Goal: Task Accomplishment & Management: Use online tool/utility

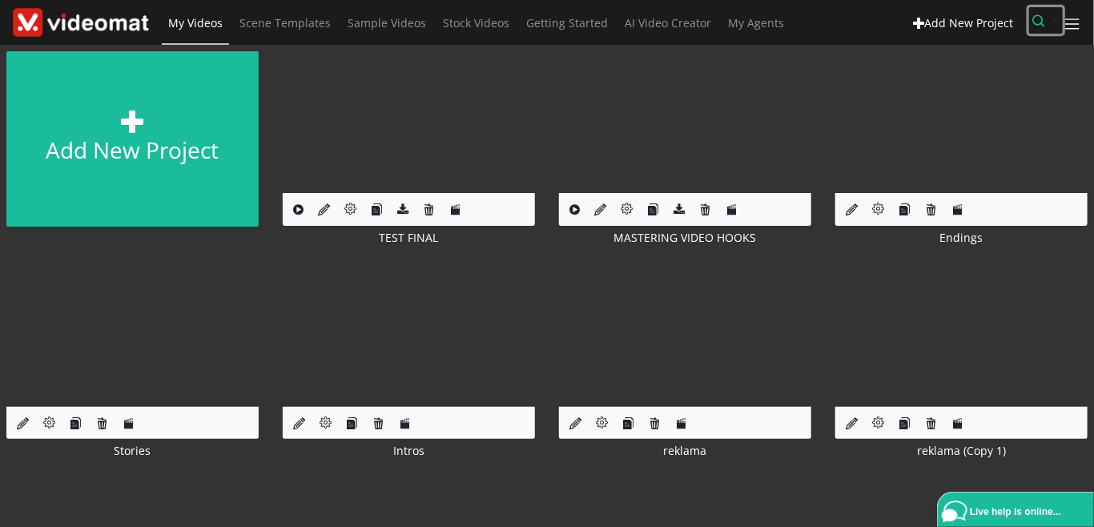
click at [1045, 26] on icon "button" at bounding box center [1039, 20] width 12 height 12
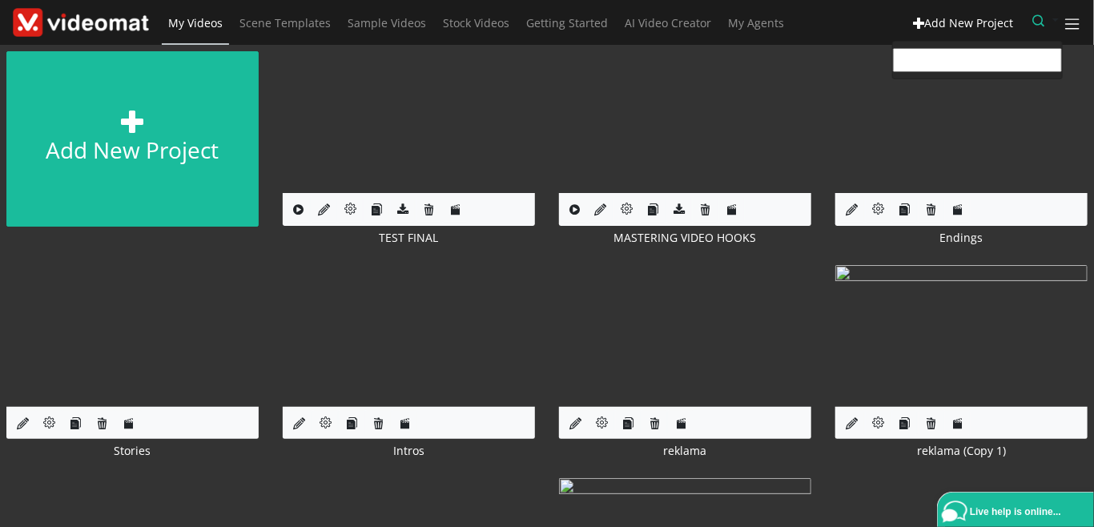
paste input "ecoosa@telkomsa.net"
type input "ecoosa@telkomsa.net"
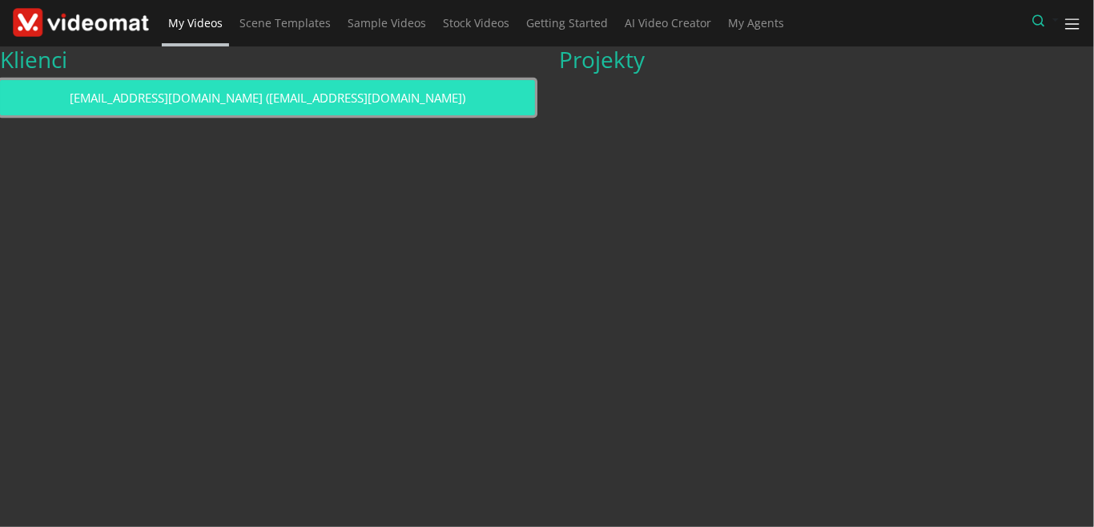
click at [419, 94] on link "ecoosa@telkomsa.net (ecoosa@telkomsa.net)" at bounding box center [267, 98] width 535 height 36
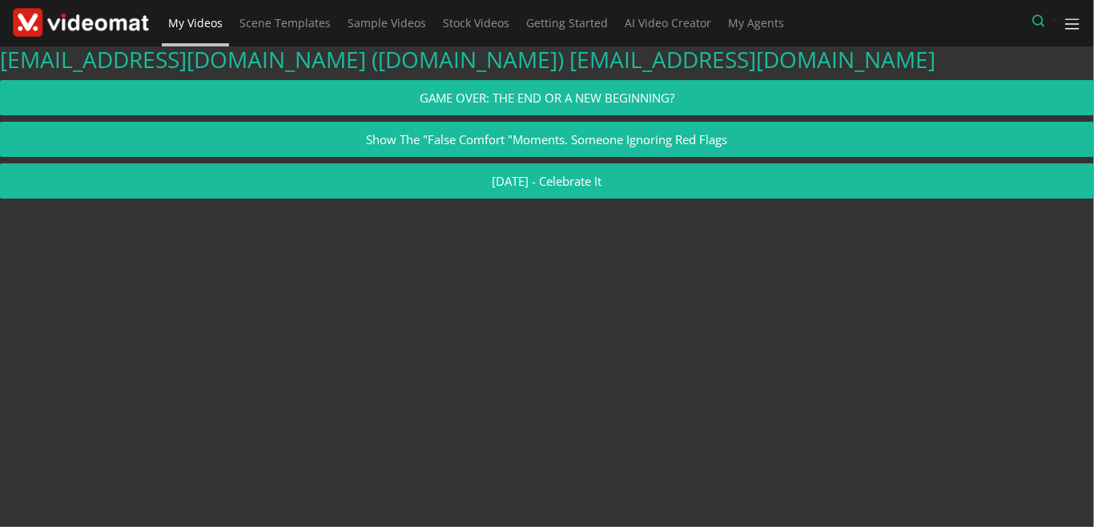
click at [203, 29] on span "My Videos" at bounding box center [195, 22] width 54 height 15
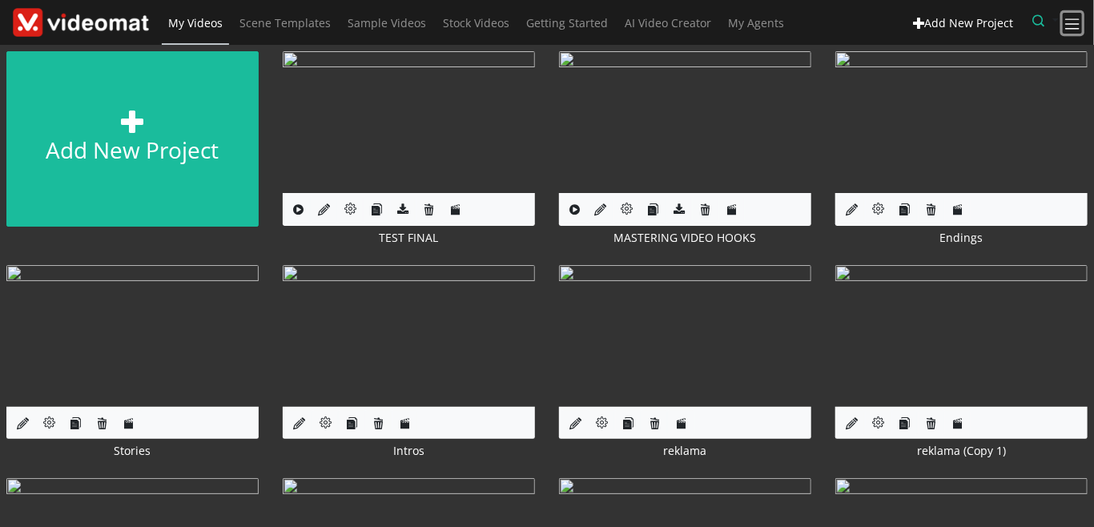
click at [1073, 26] on span at bounding box center [1072, 24] width 18 height 18
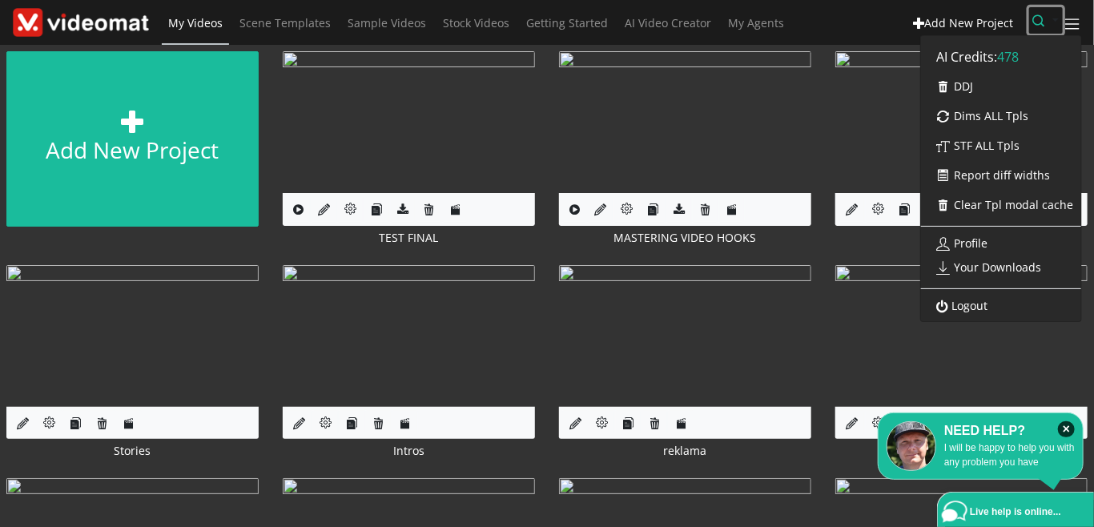
click at [1045, 19] on icon "button" at bounding box center [1039, 20] width 12 height 12
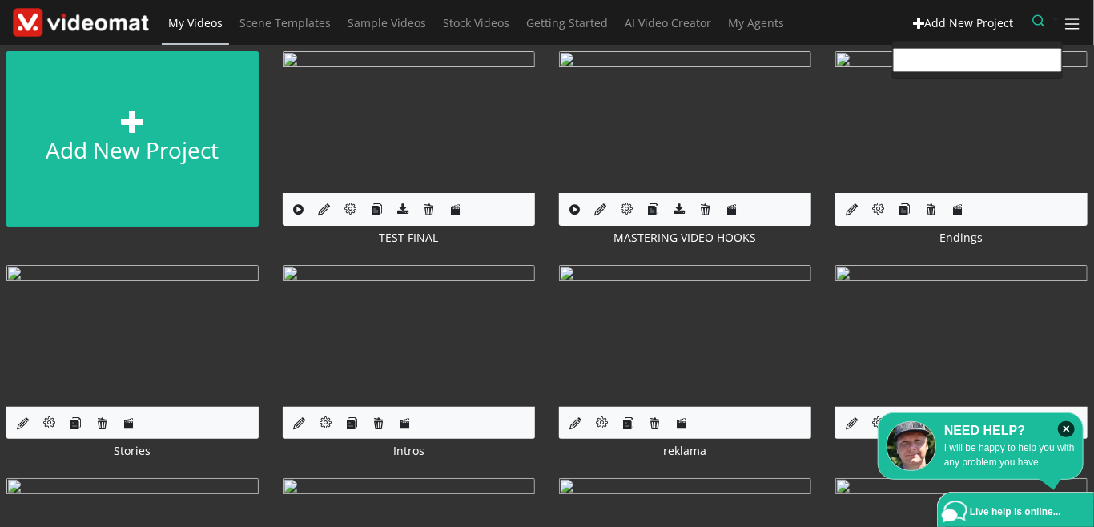
click at [958, 60] on input "text" at bounding box center [977, 60] width 169 height 24
paste input "Błąd jakiś w formatowaniu modali"
type input "Błąd jakiś w formatowaniu modali"
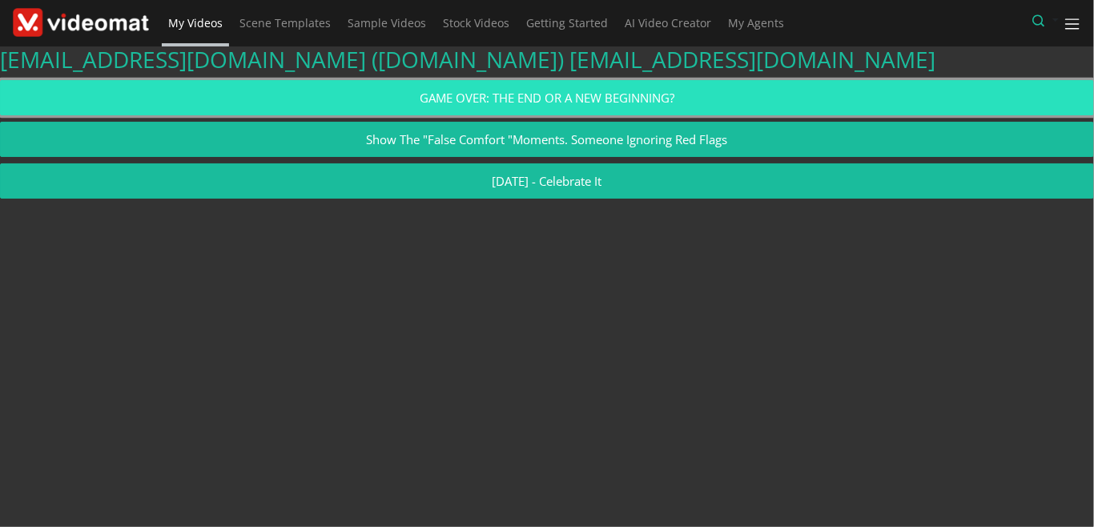
click at [463, 89] on link "GAME OVER: THE END OR A NEW BEGINNING?" at bounding box center [547, 98] width 1094 height 36
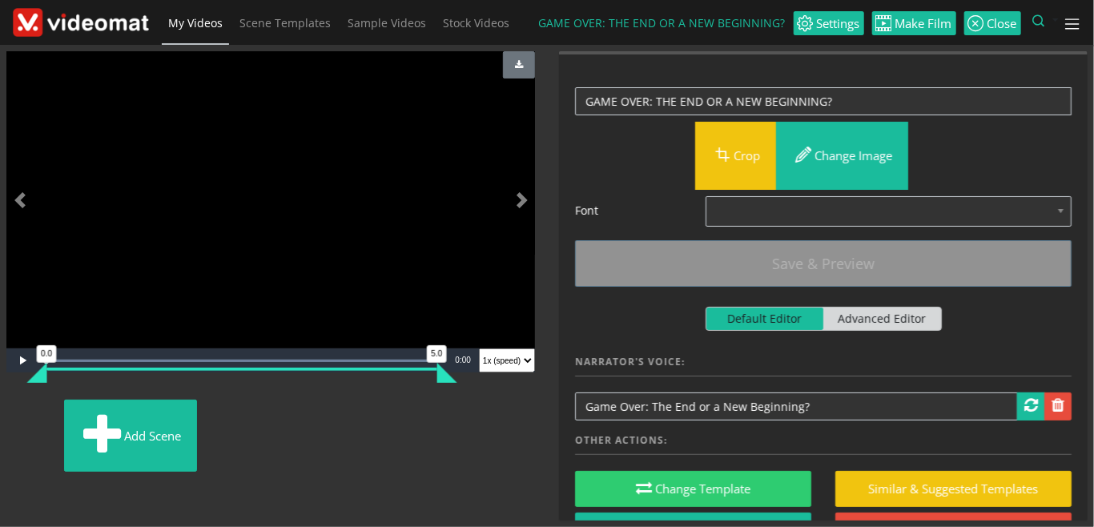
click at [203, 19] on span "My Videos" at bounding box center [195, 22] width 54 height 15
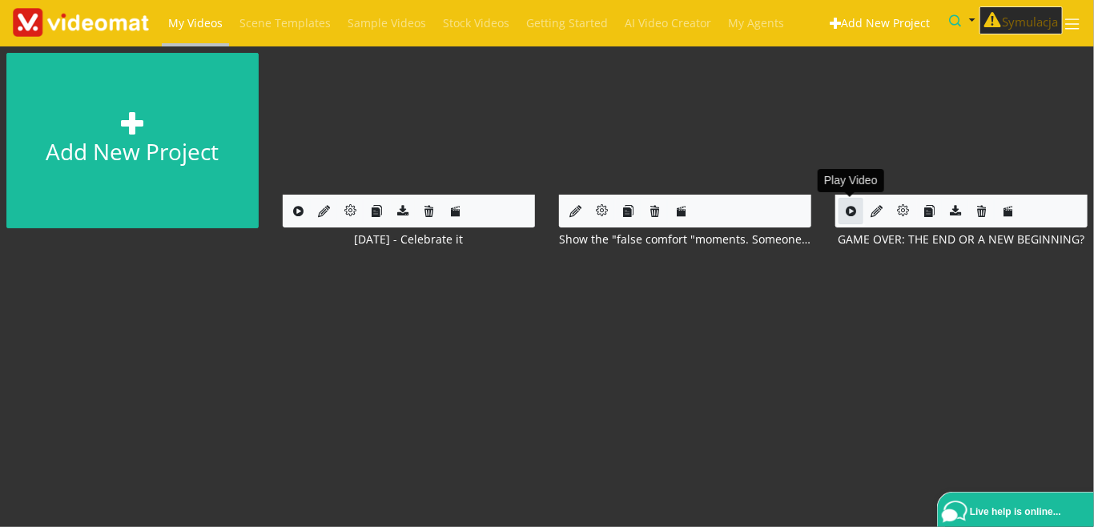
click at [853, 211] on icon at bounding box center [850, 211] width 10 height 12
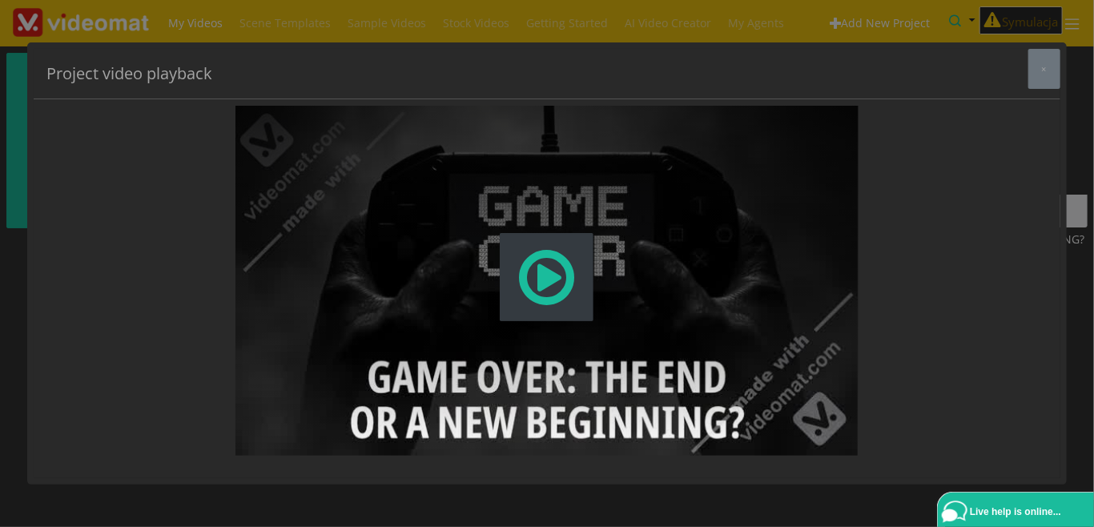
click at [565, 277] on span "Modal Window" at bounding box center [547, 277] width 62 height 70
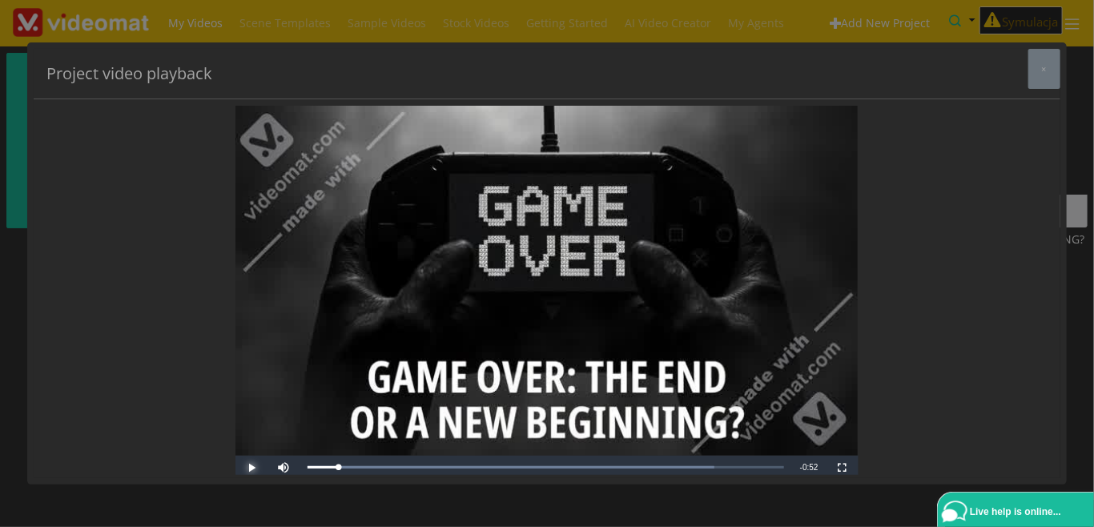
click at [246, 468] on span "Video Player" at bounding box center [251, 468] width 32 height 0
drag, startPoint x: 371, startPoint y: 462, endPoint x: 235, endPoint y: 458, distance: 137.0
click at [235, 458] on div "Project video playback × Video Player is loading. Play Skip Backward Mute 100% …" at bounding box center [547, 264] width 1026 height 430
click at [255, 472] on div "Video Player is loading. Pause Skip Backward Mute 100% Current Time 0:43 / Dura…" at bounding box center [546, 291] width 622 height 370
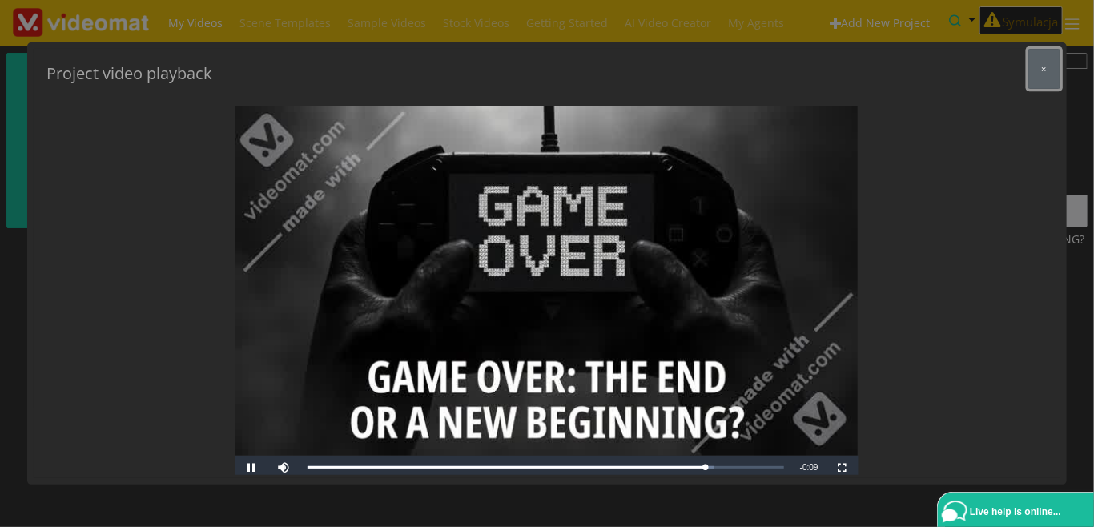
click at [1042, 78] on button "×" at bounding box center [1044, 69] width 32 height 40
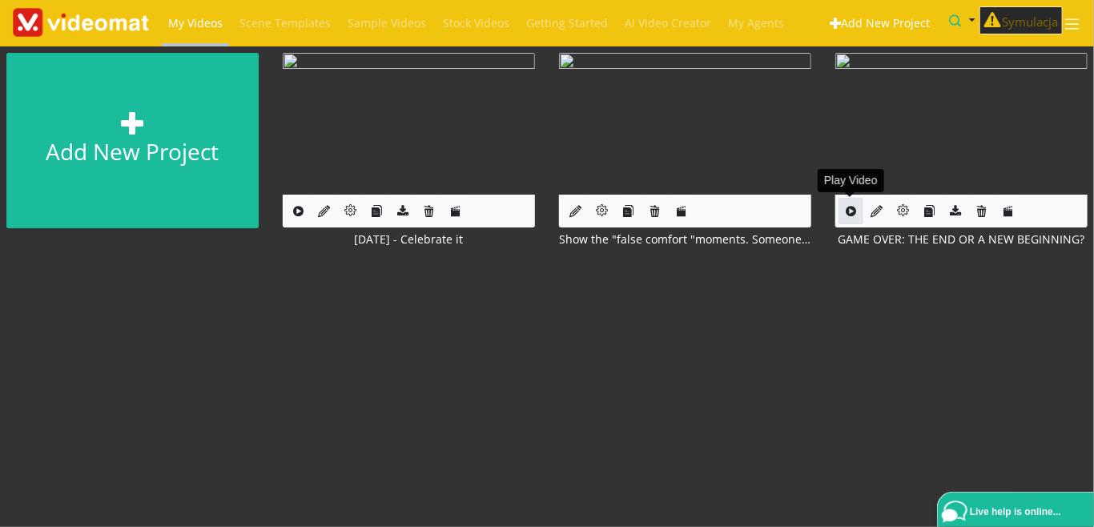
click at [852, 215] on icon at bounding box center [850, 211] width 10 height 12
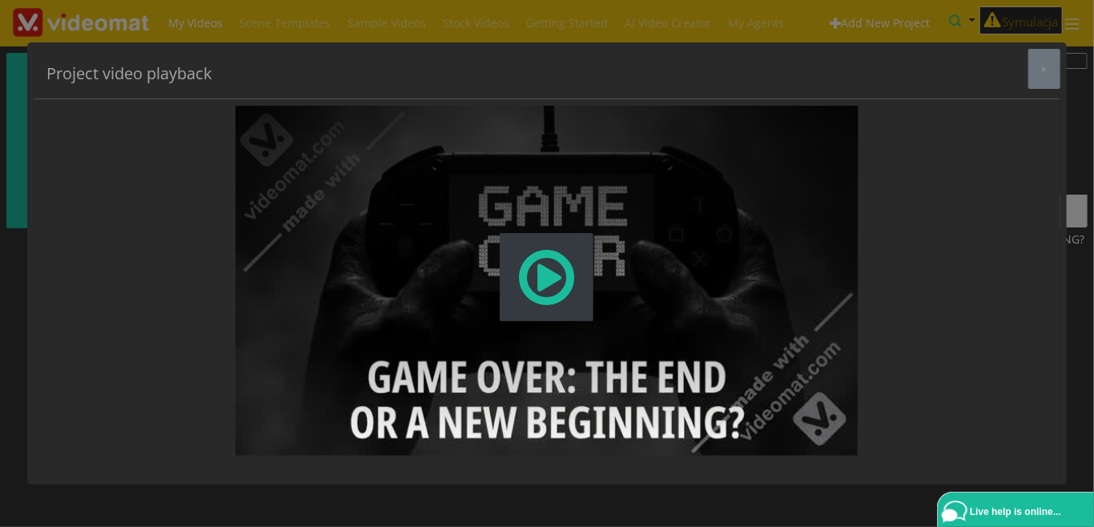
click at [542, 277] on span "Modal Window" at bounding box center [547, 277] width 62 height 70
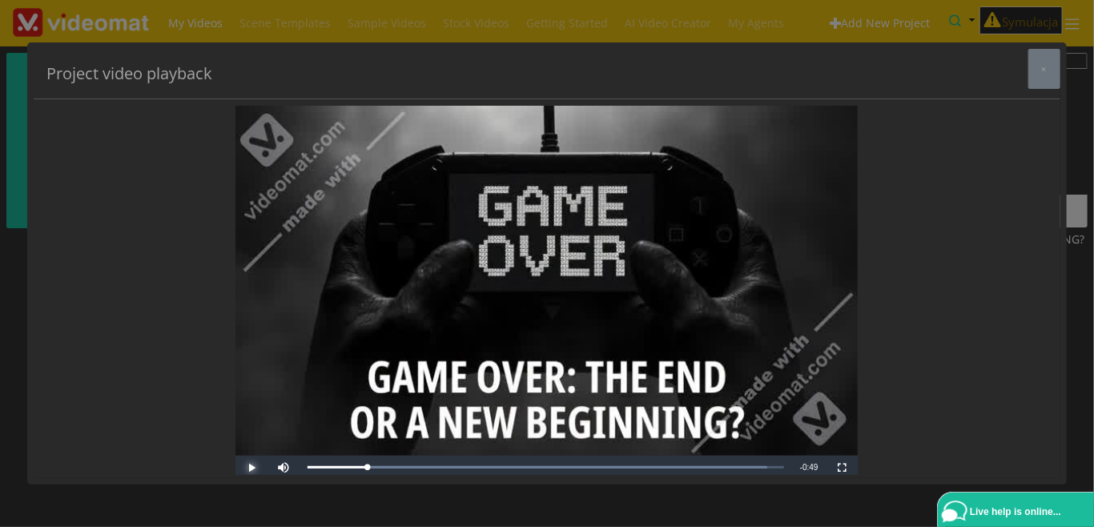
click at [248, 468] on span "Video Player" at bounding box center [251, 468] width 32 height 0
click at [251, 468] on span "Video Player" at bounding box center [251, 468] width 32 height 0
click at [258, 468] on span "Video Player" at bounding box center [251, 468] width 32 height 0
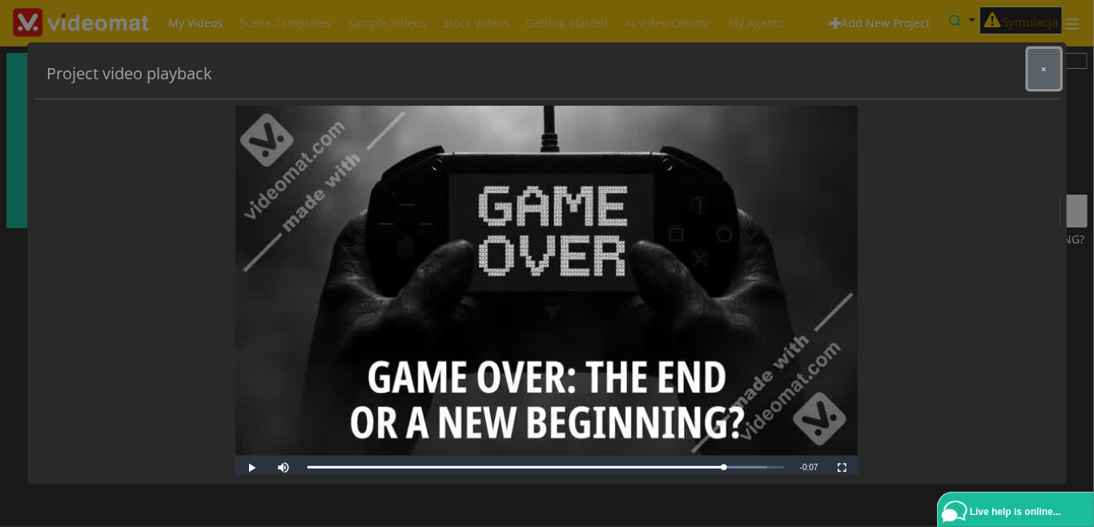
click at [1044, 68] on span "×" at bounding box center [1044, 68] width 5 height 12
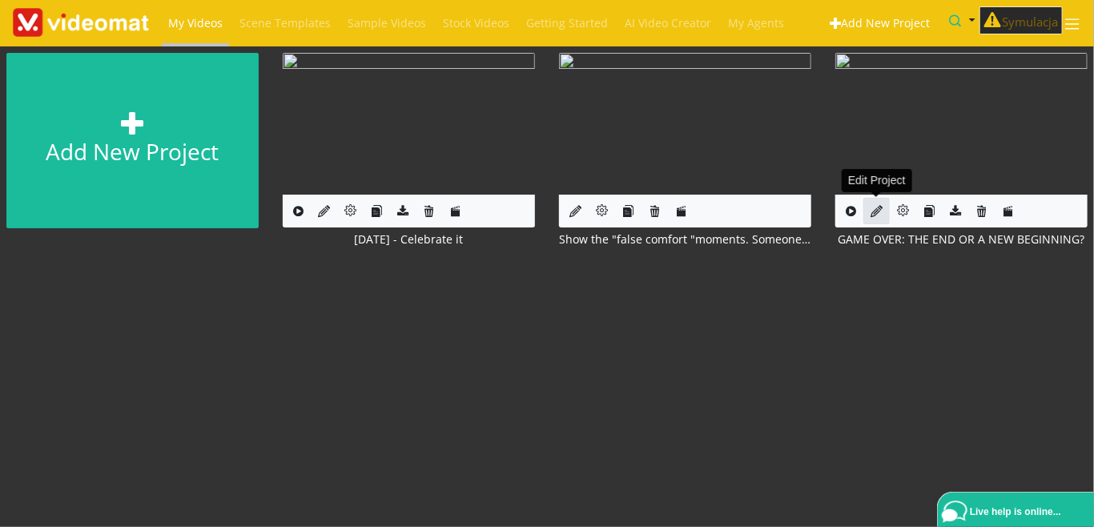
click at [874, 216] on icon at bounding box center [876, 211] width 12 height 12
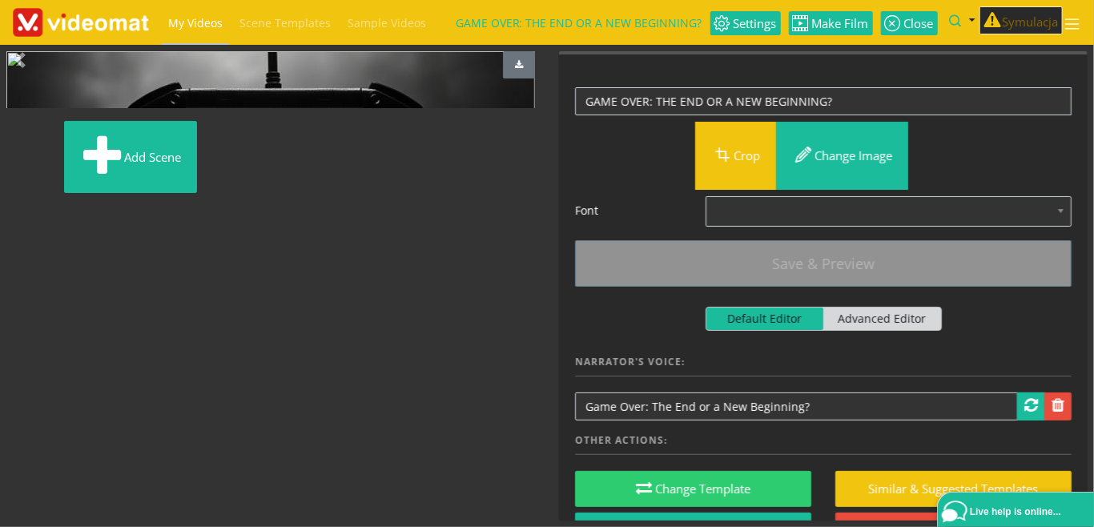
scroll to position [273, 0]
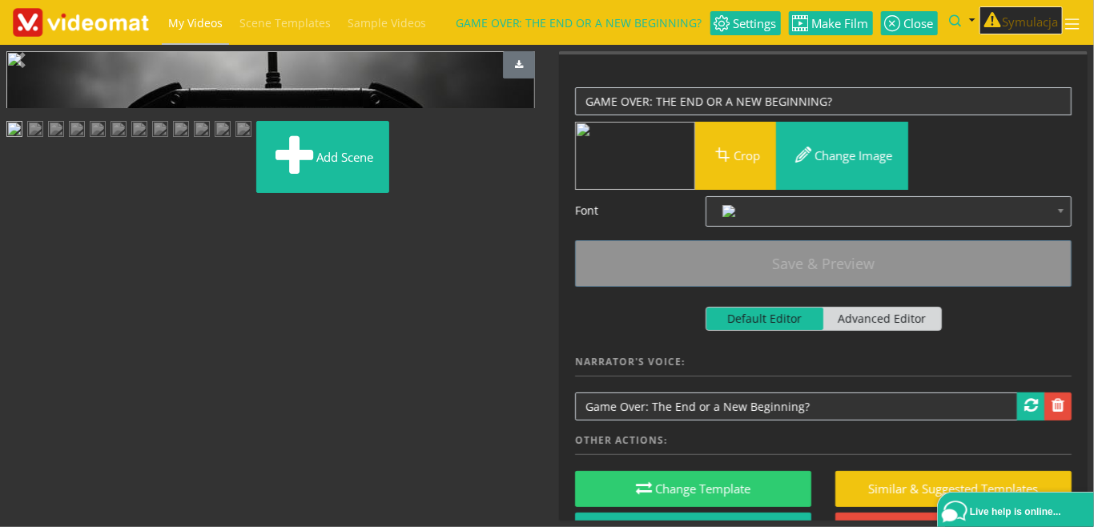
click at [189, 141] on img at bounding box center [181, 131] width 16 height 20
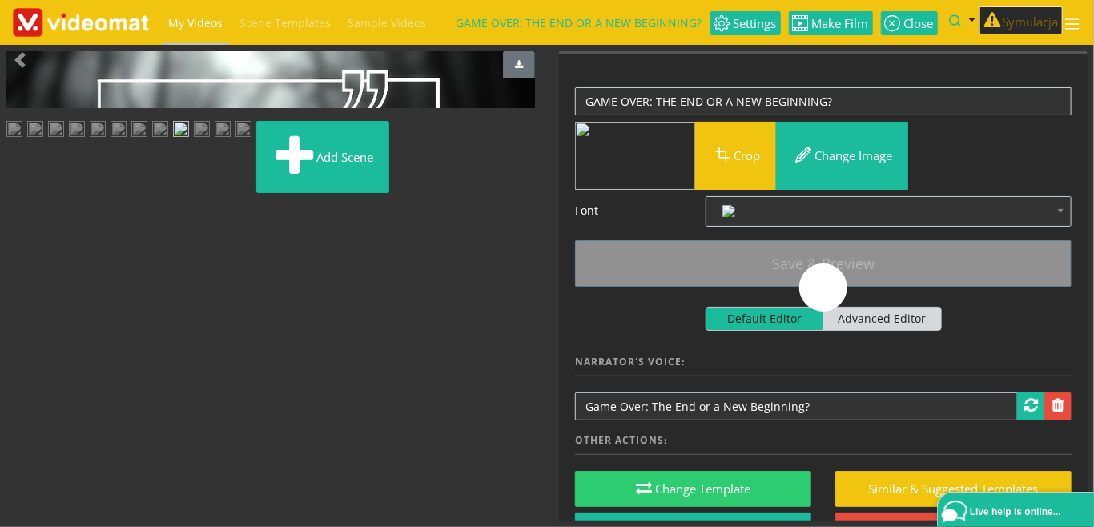
scroll to position [235, 0]
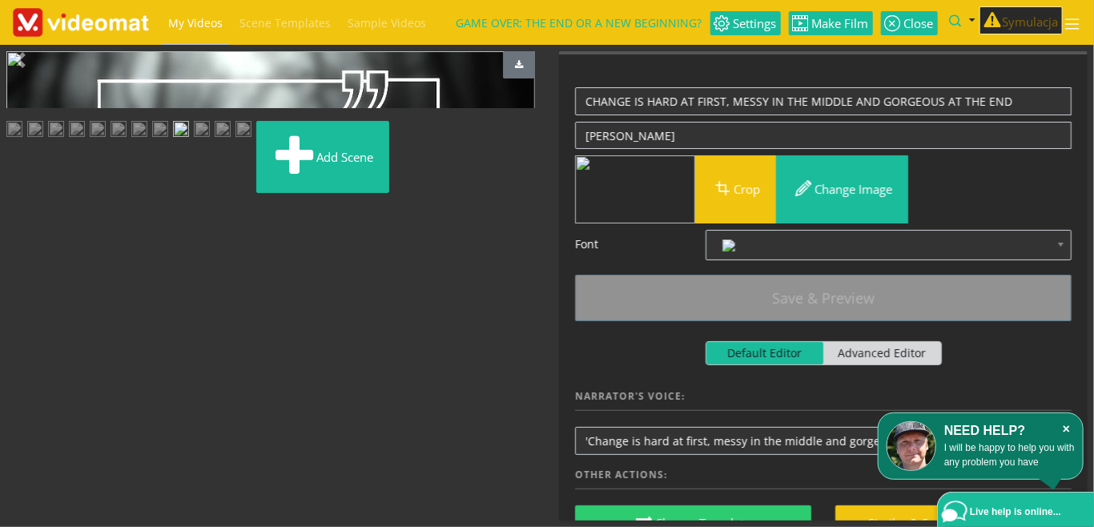
click at [1067, 428] on icon "×" at bounding box center [1066, 429] width 17 height 16
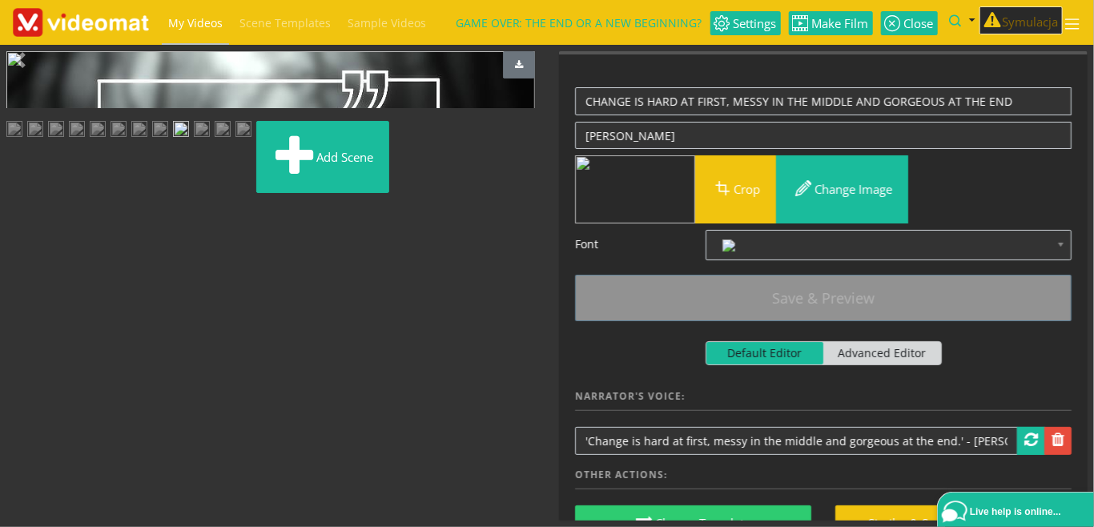
scroll to position [0, 0]
click at [24, 360] on span "Video Player" at bounding box center [22, 360] width 32 height 0
click at [203, 26] on span "My Videos" at bounding box center [195, 22] width 54 height 15
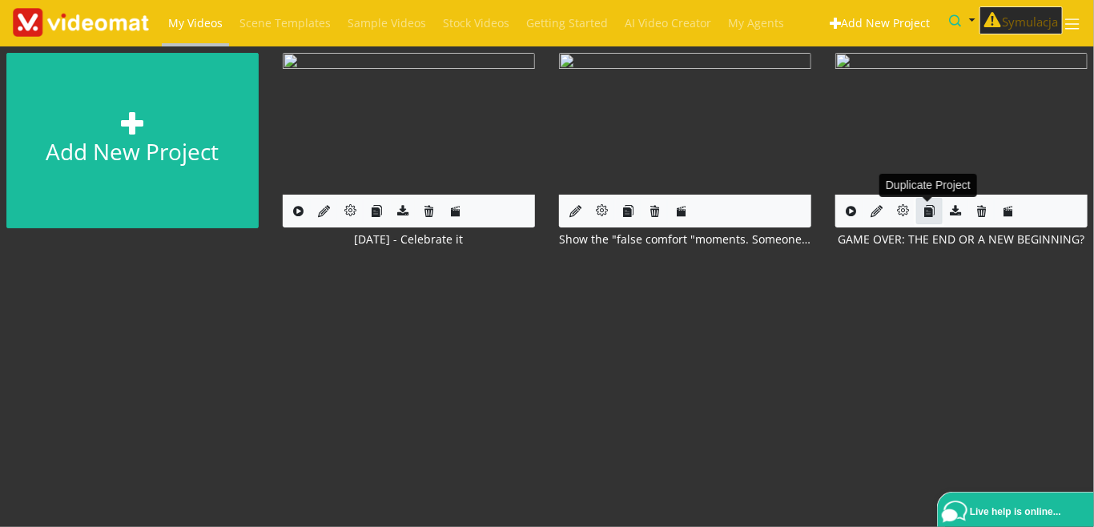
click at [924, 211] on icon "button" at bounding box center [929, 211] width 12 height 12
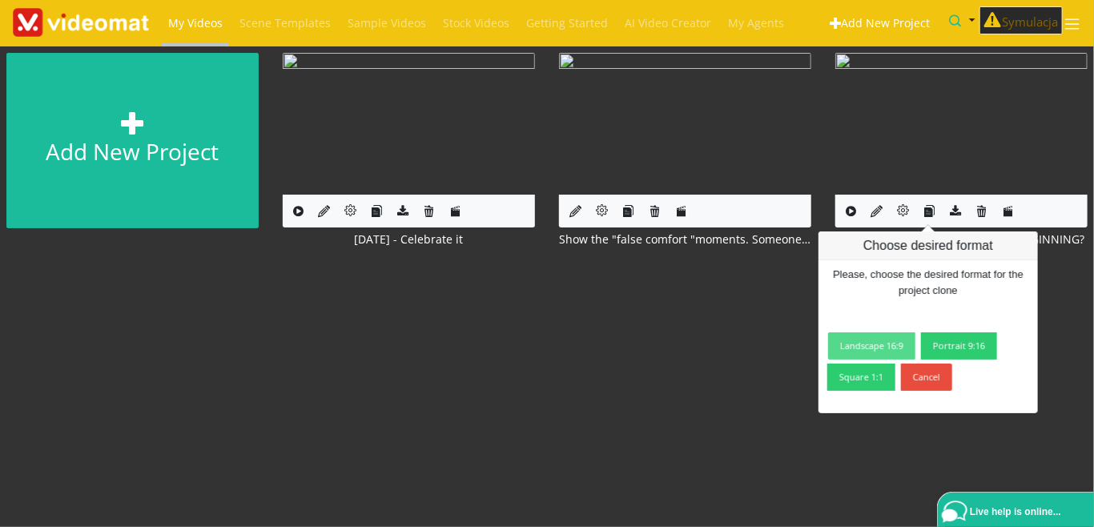
click at [869, 351] on link "Landscape 16:9" at bounding box center [871, 345] width 87 height 27
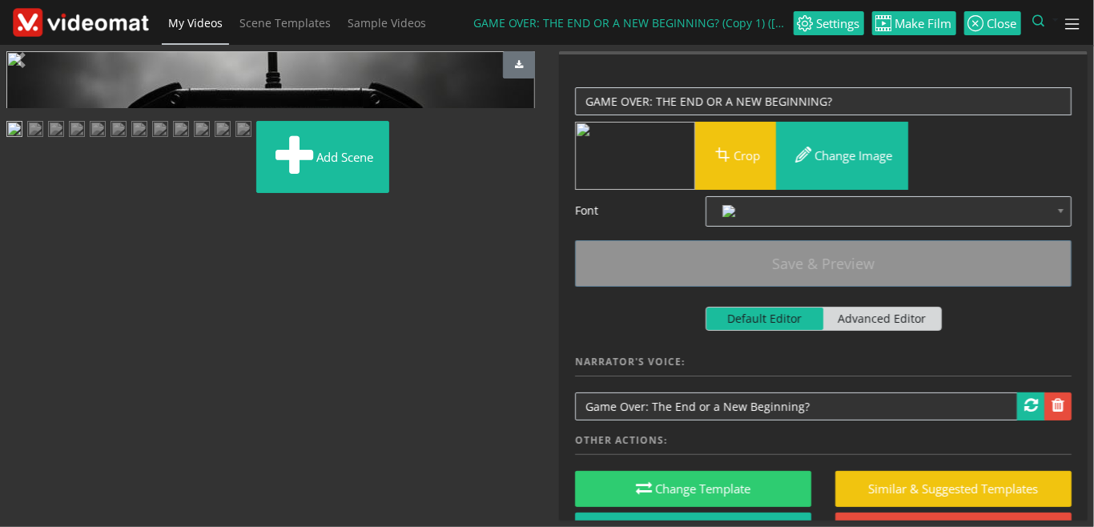
scroll to position [273, 0]
click at [189, 141] on img at bounding box center [181, 131] width 16 height 20
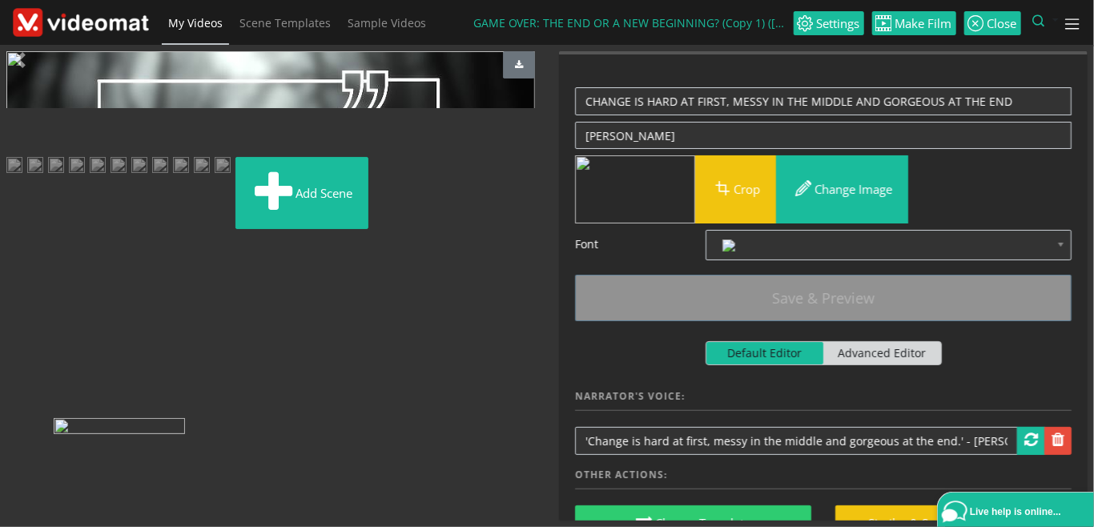
scroll to position [231, 0]
drag, startPoint x: 347, startPoint y: 347, endPoint x: 81, endPoint y: 181, distance: 314.3
click at [81, 181] on ul "Add scene" at bounding box center [270, 178] width 528 height 114
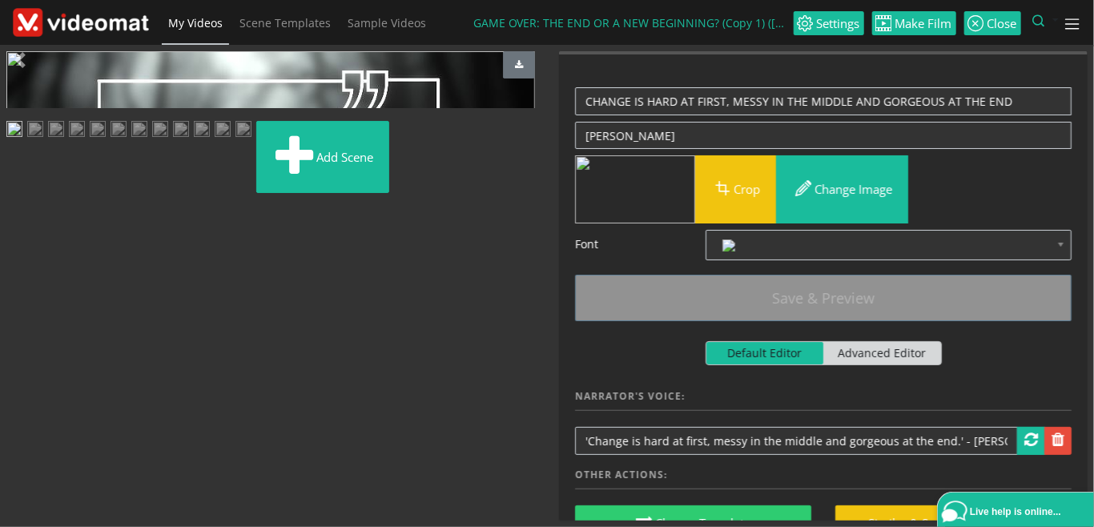
scroll to position [47, 0]
click at [479, 348] on select "0.5x 0.8x 0.9x 1x (speed) 1.1x 1.2x 1.3x 1.4x 1.5x 1.6x 1.7x 1.8x 1.9x 2x 3x 4x" at bounding box center [507, 360] width 56 height 24
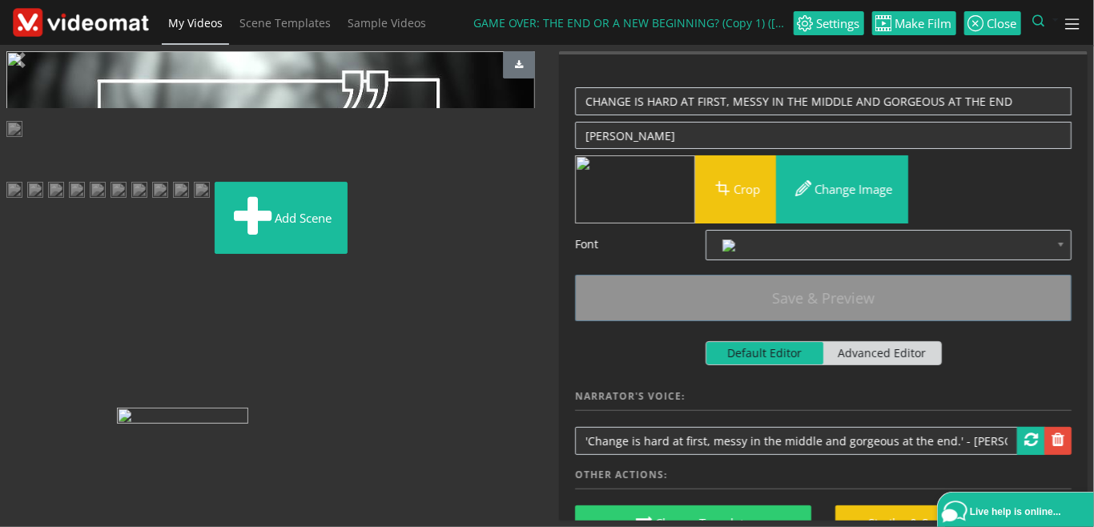
drag, startPoint x: 514, startPoint y: 317, endPoint x: 215, endPoint y: 399, distance: 310.6
click at [215, 260] on ul "Add scene" at bounding box center [270, 190] width 528 height 139
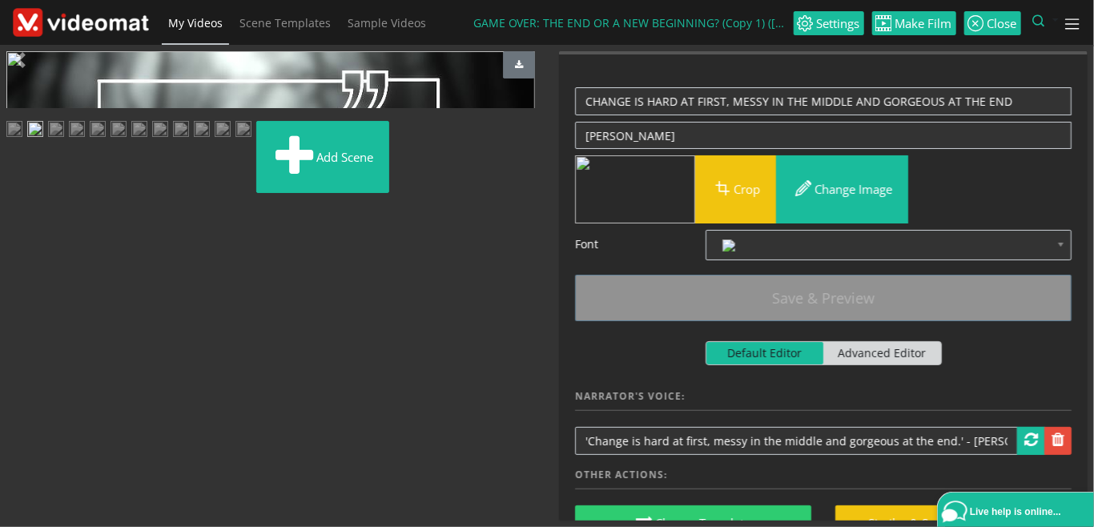
click at [479, 348] on select "0.5x 0.8x 0.9x 1x (speed) 1.1x 1.2x 1.3x 1.4x 1.5x 1.6x 1.7x 1.8x 1.9x 2x 3x 4x" at bounding box center [507, 360] width 56 height 24
click option "0.5x" at bounding box center [0, 0] width 0 height 0
click at [485, 199] on ul "Add scene" at bounding box center [270, 160] width 528 height 78
click at [479, 348] on select "0.5x 0.8x 0.9x 1x (speed) 1.1x 1.2x 1.3x 1.4x 1.5x 1.6x 1.7x 1.8x 1.9x 2x 3x 4x" at bounding box center [507, 360] width 56 height 24
select select "0.8"
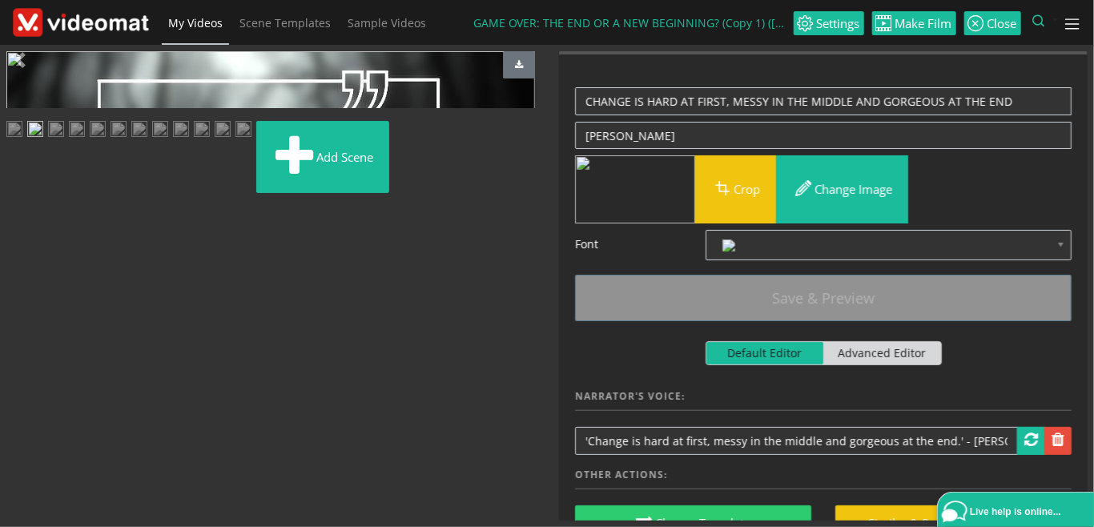
click option "0.8x" at bounding box center [0, 0] width 0 height 0
click at [488, 199] on ul "Add scene" at bounding box center [270, 160] width 528 height 78
click at [24, 360] on span "Video Player" at bounding box center [22, 360] width 32 height 0
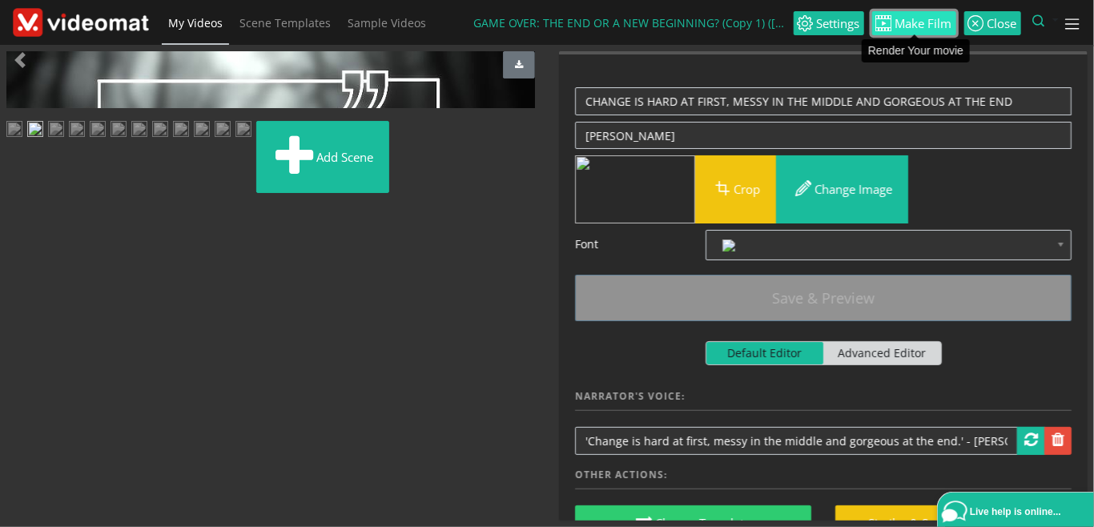
click at [911, 30] on span "Make Film" at bounding box center [922, 24] width 60 height 12
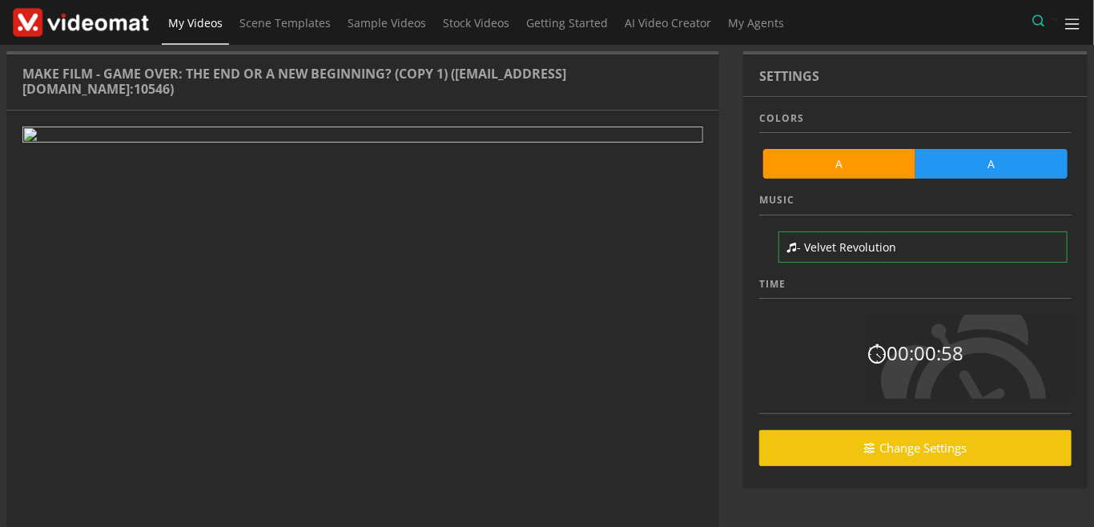
scroll to position [94, 0]
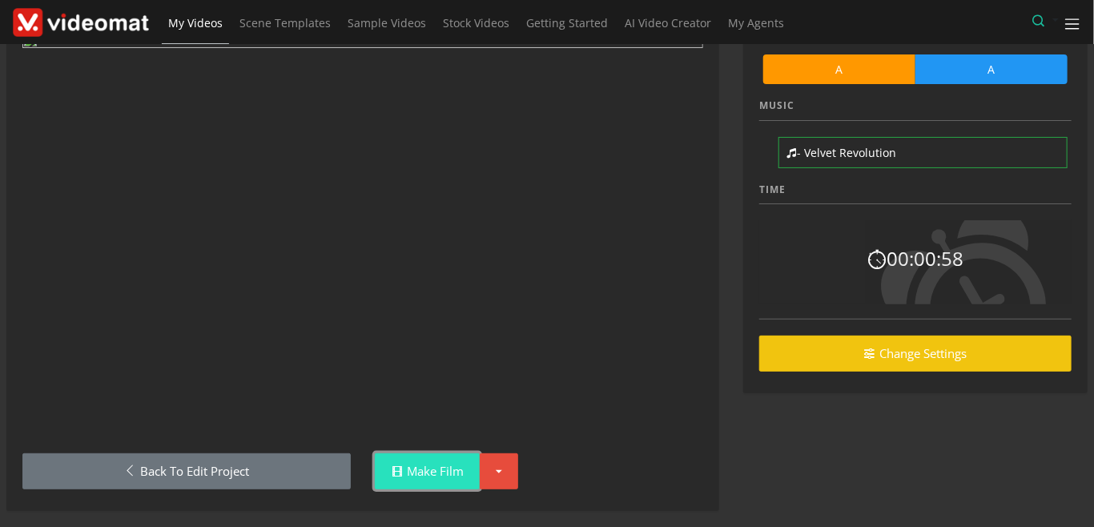
click at [428, 462] on link "Make Film" at bounding box center [427, 471] width 105 height 36
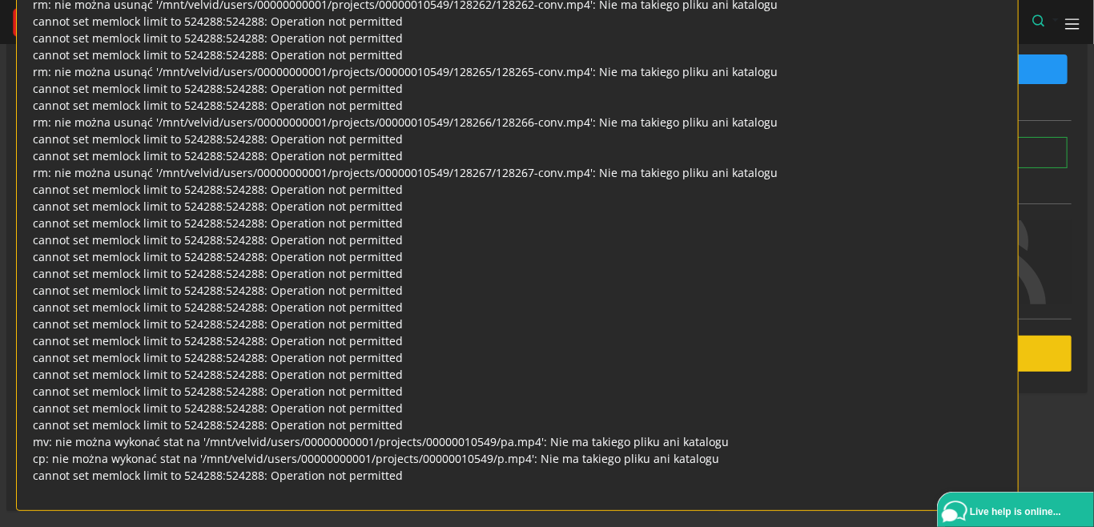
click at [1045, 220] on div "00:00:58" at bounding box center [915, 262] width 312 height 84
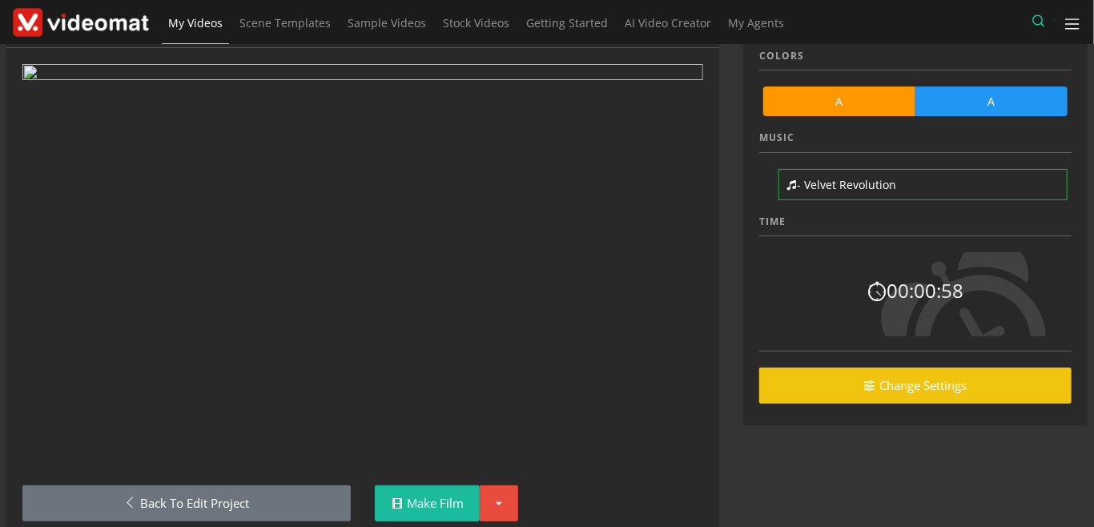
scroll to position [94, 0]
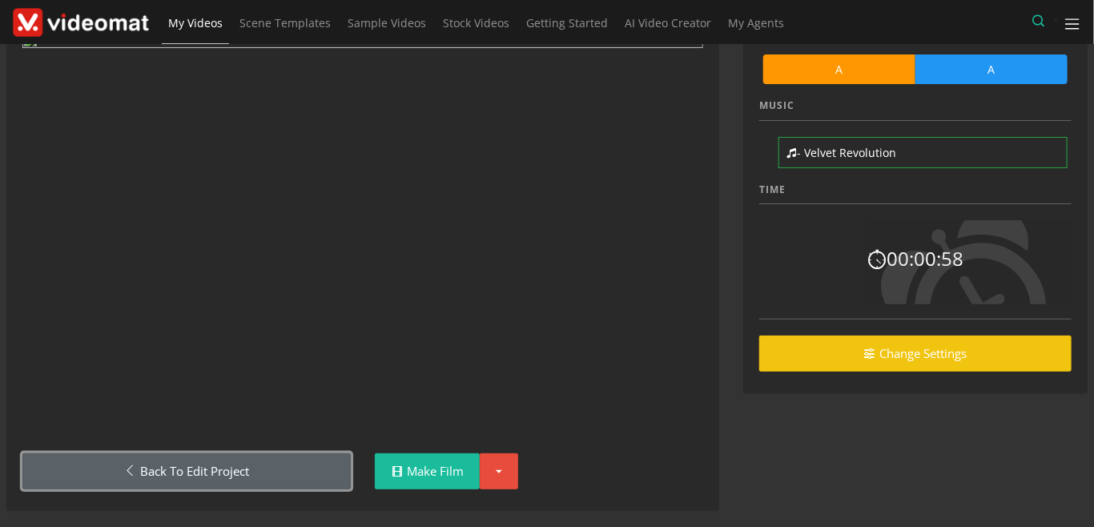
click at [283, 464] on link "Back to Edit Project" at bounding box center [186, 471] width 328 height 36
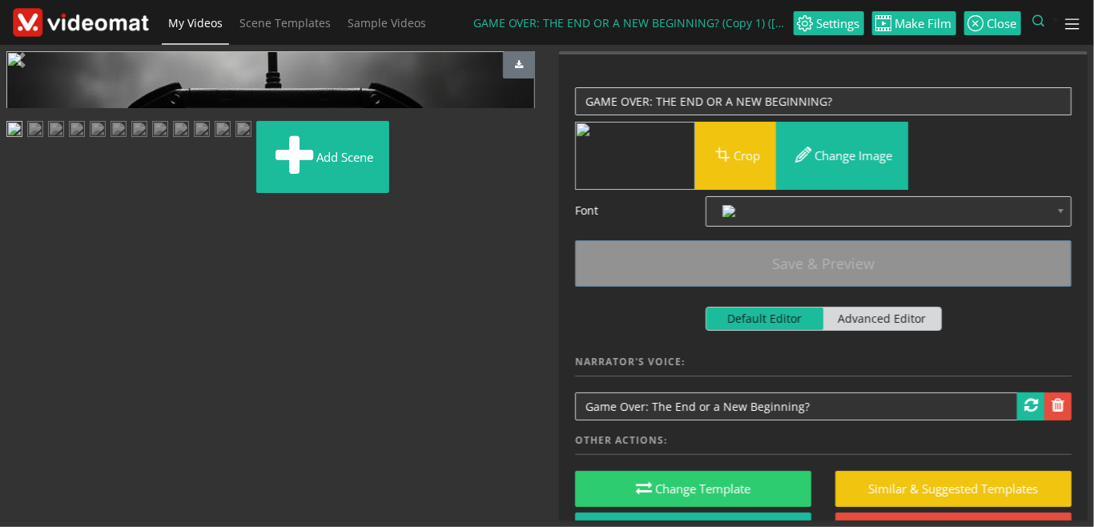
scroll to position [243, 0]
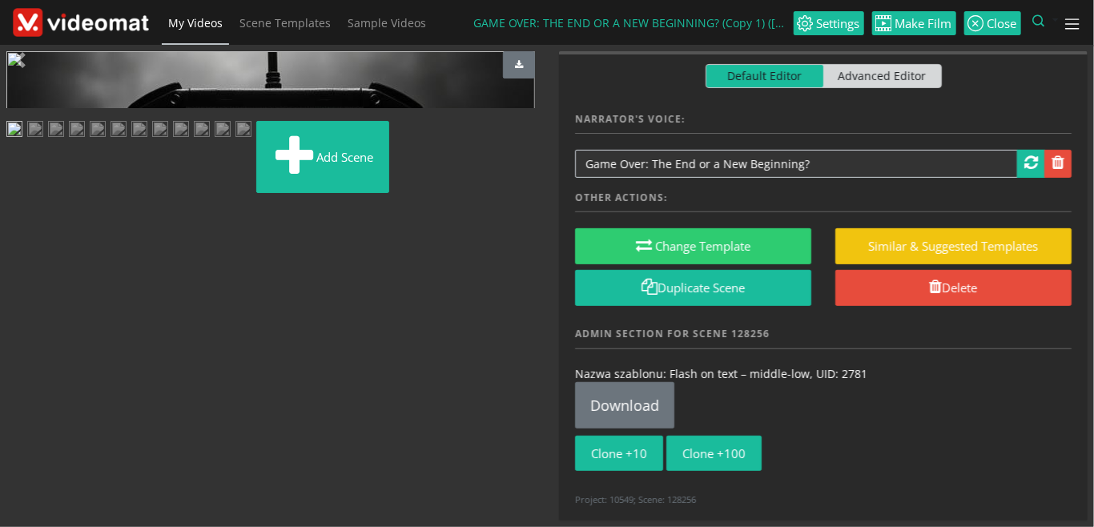
click at [22, 141] on img at bounding box center [14, 131] width 16 height 20
click at [43, 141] on img at bounding box center [35, 131] width 16 height 20
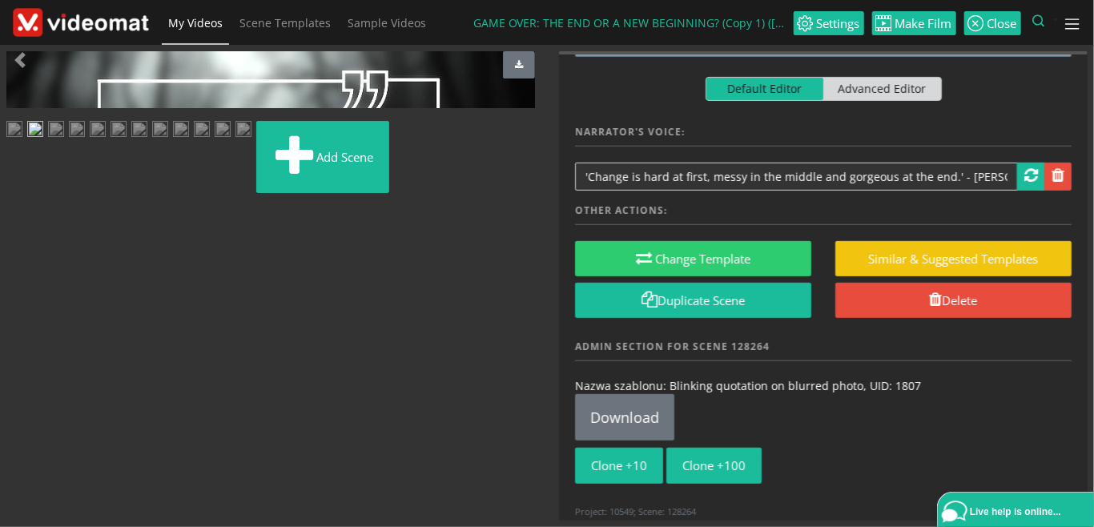
scroll to position [276, 0]
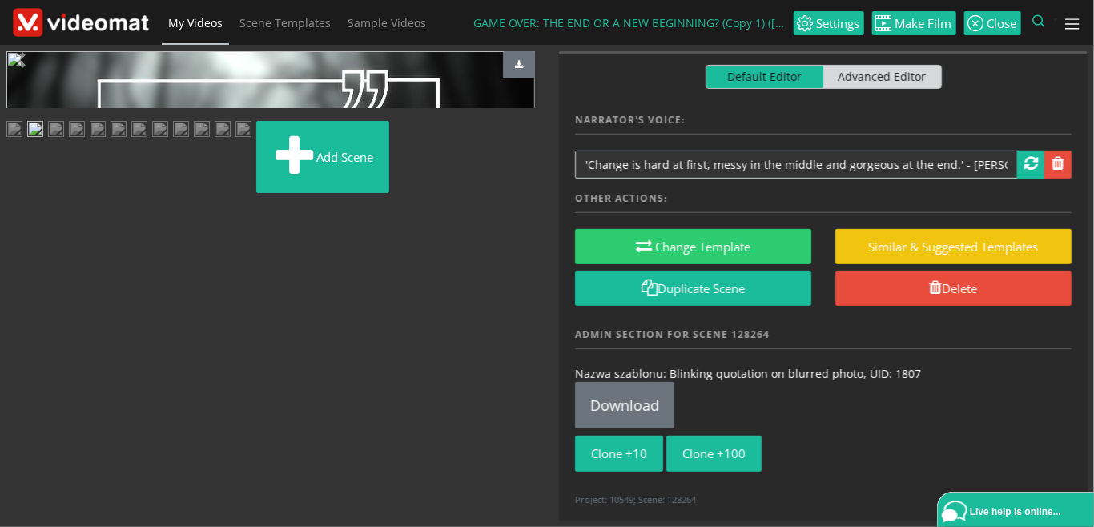
click at [64, 141] on img at bounding box center [56, 131] width 16 height 20
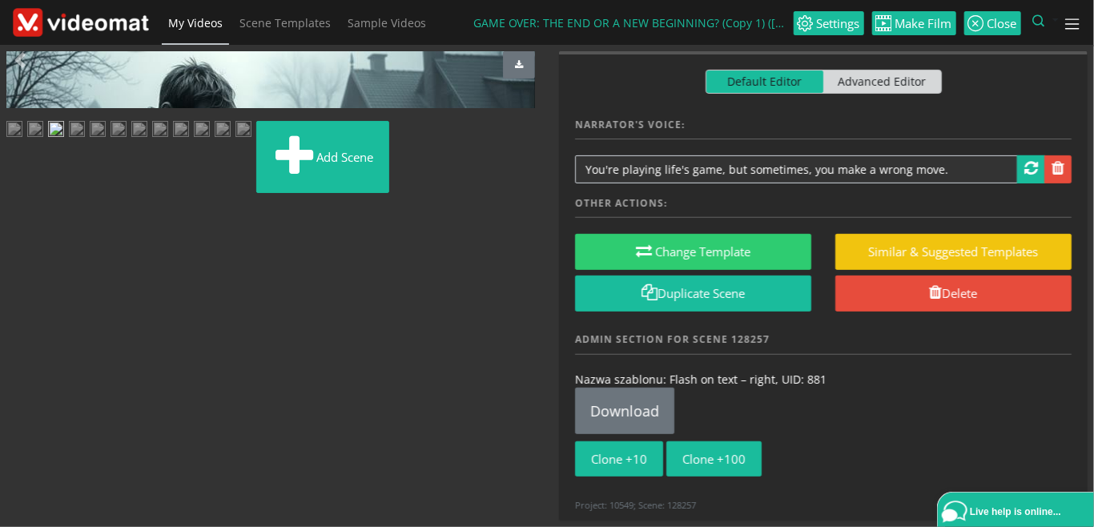
scroll to position [243, 0]
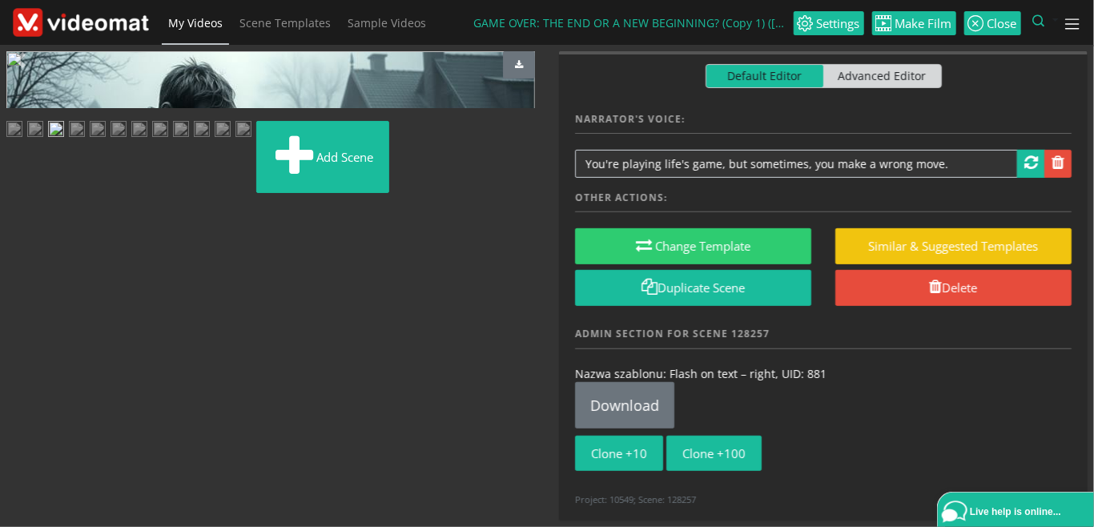
click at [85, 141] on img at bounding box center [77, 131] width 16 height 20
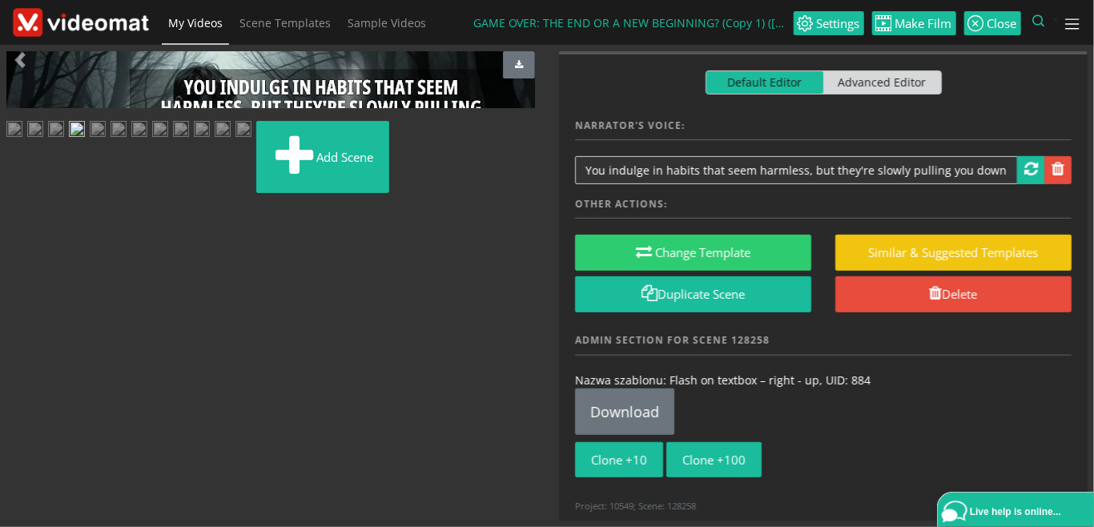
scroll to position [259, 0]
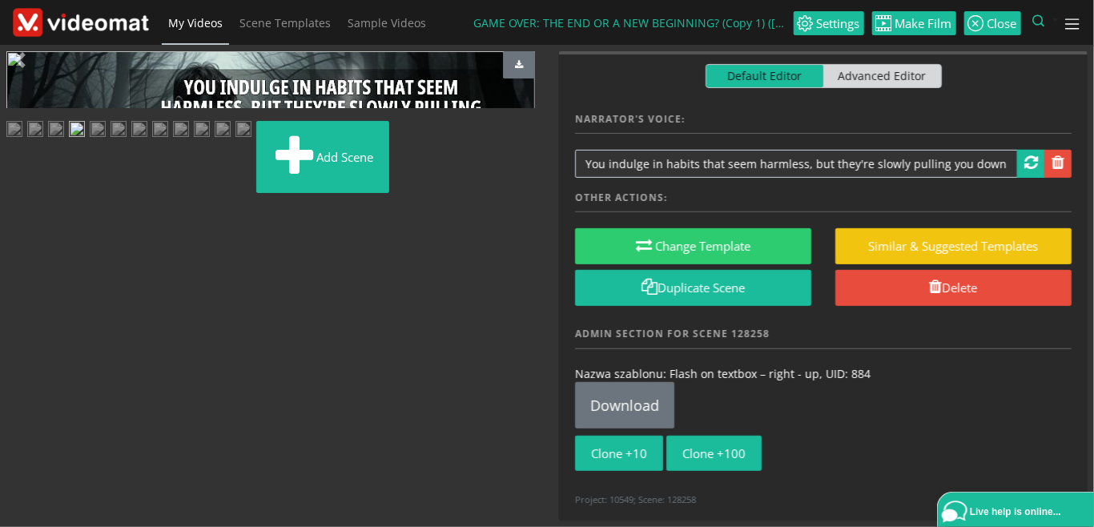
click at [106, 141] on img at bounding box center [98, 131] width 16 height 20
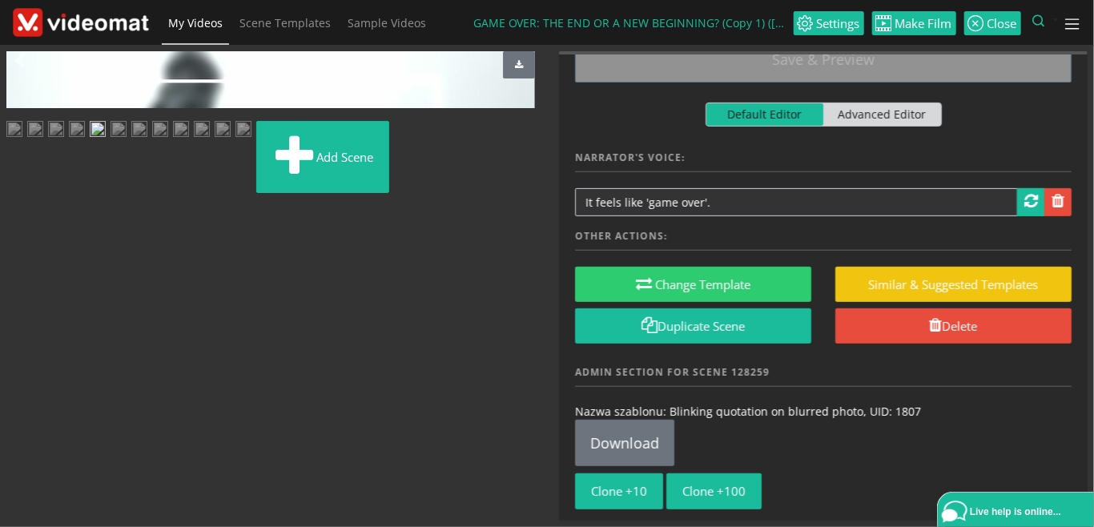
scroll to position [276, 0]
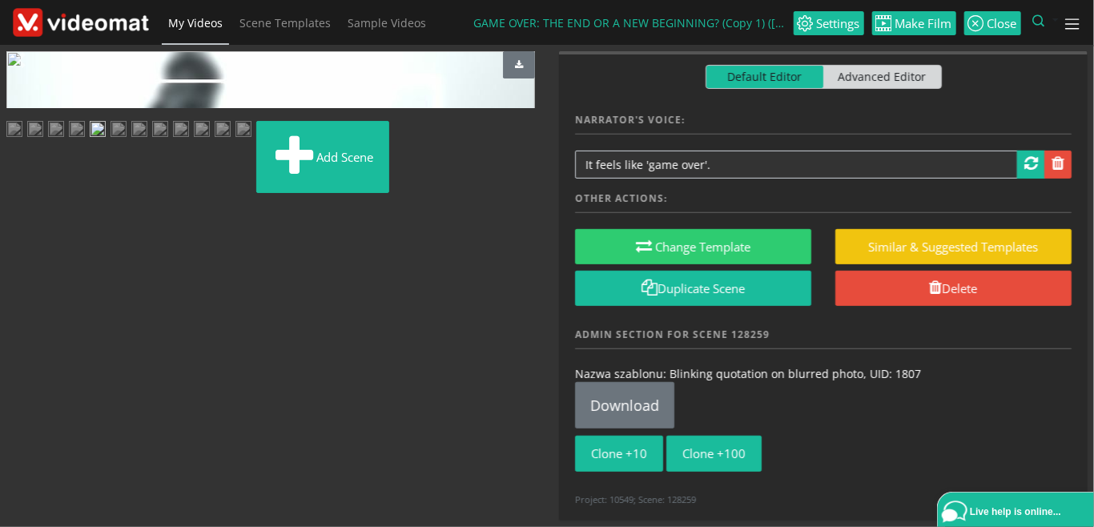
click at [126, 141] on img at bounding box center [118, 131] width 16 height 20
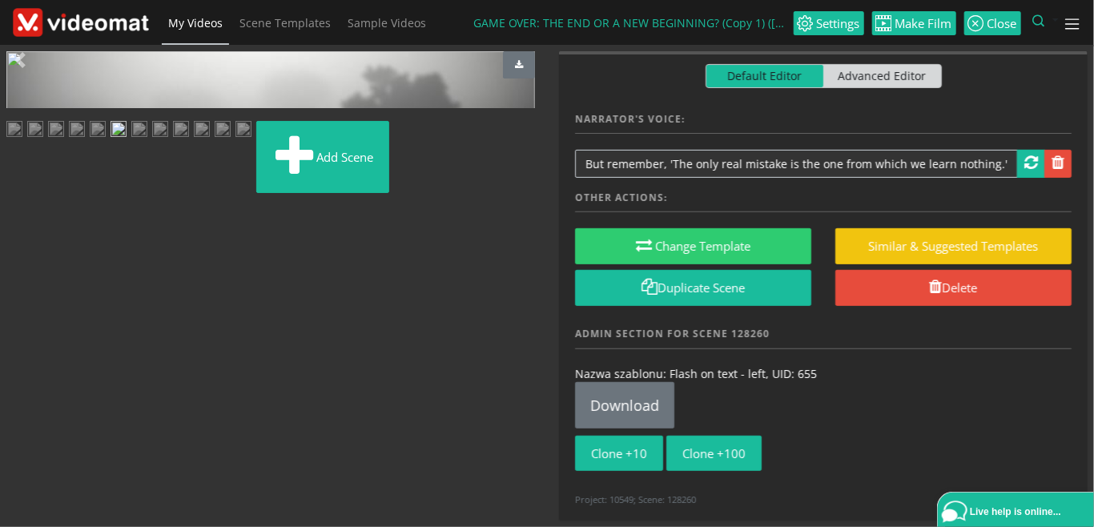
scroll to position [273, 0]
click at [131, 141] on img at bounding box center [139, 131] width 16 height 20
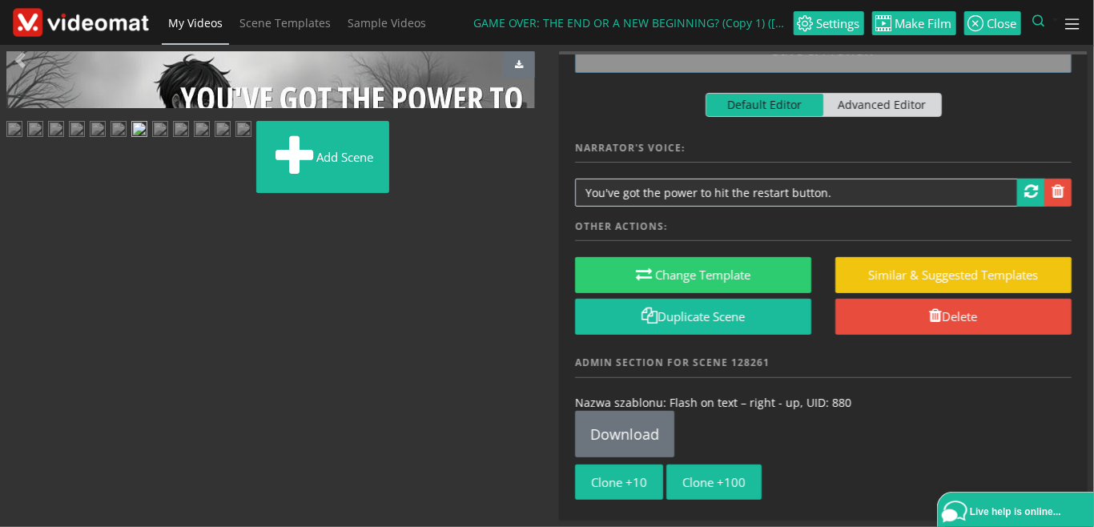
scroll to position [243, 0]
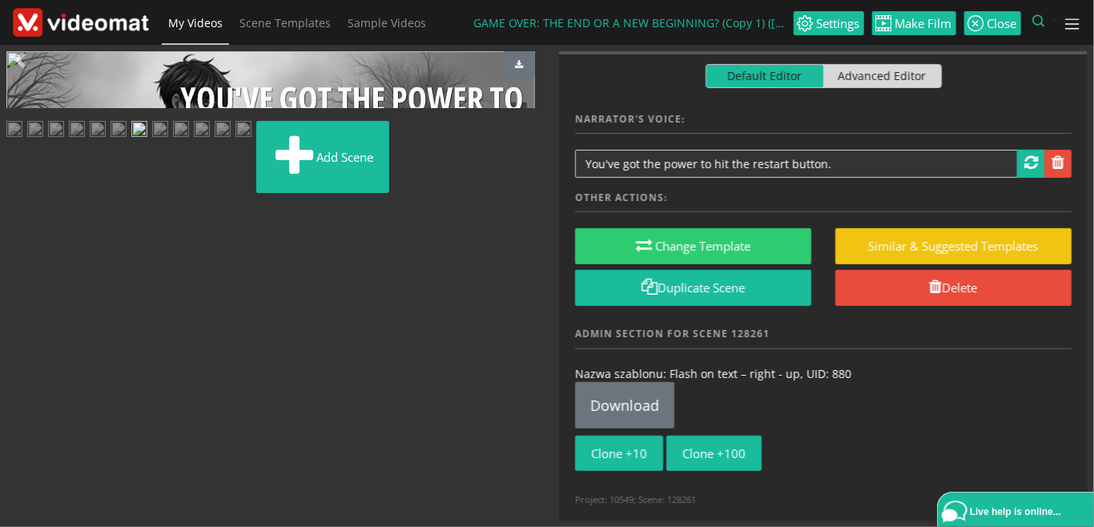
click at [168, 141] on img at bounding box center [160, 131] width 16 height 20
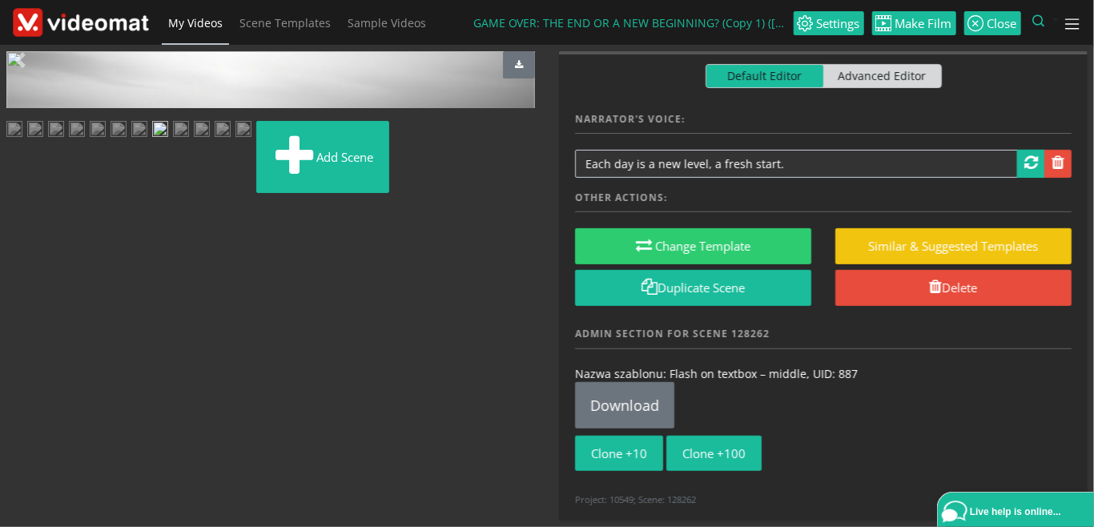
click at [189, 141] on img at bounding box center [181, 131] width 16 height 20
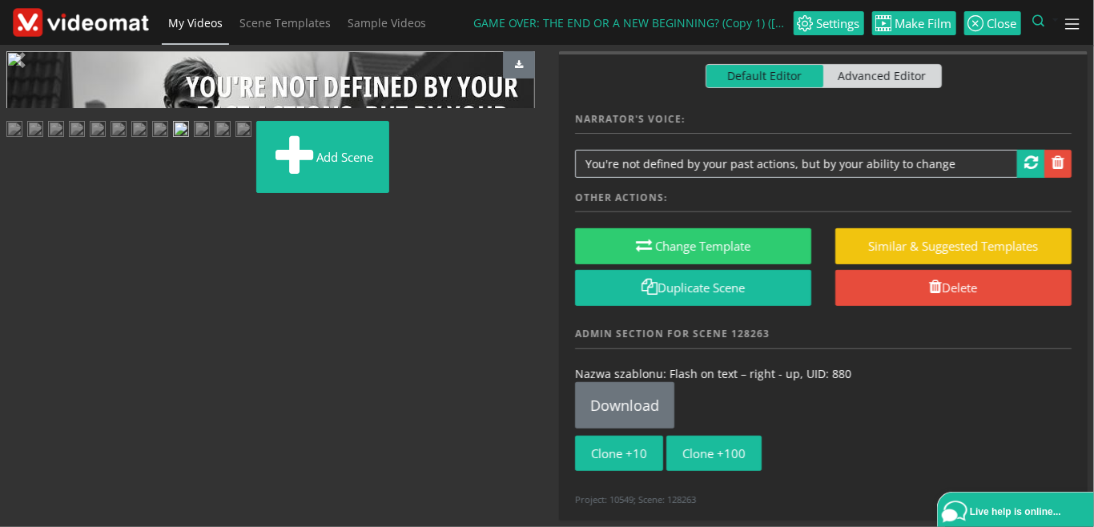
click at [194, 141] on img at bounding box center [202, 131] width 16 height 20
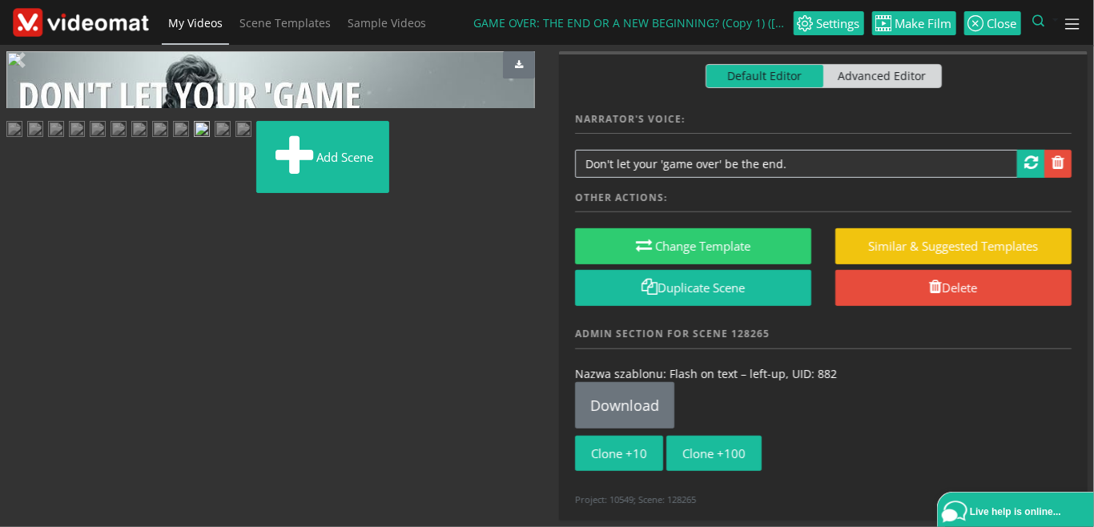
click at [231, 141] on img at bounding box center [223, 131] width 16 height 20
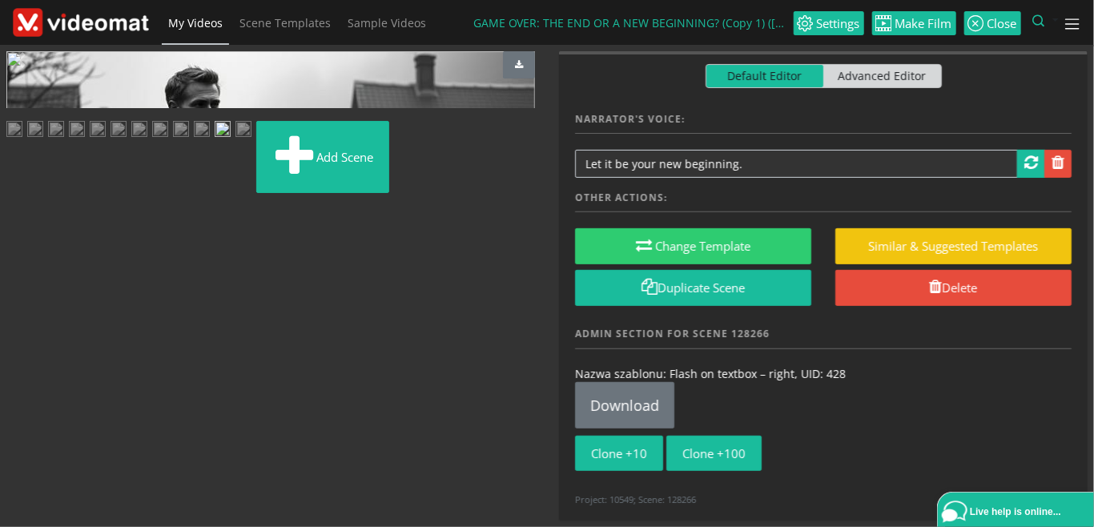
click at [251, 141] on img at bounding box center [243, 131] width 16 height 20
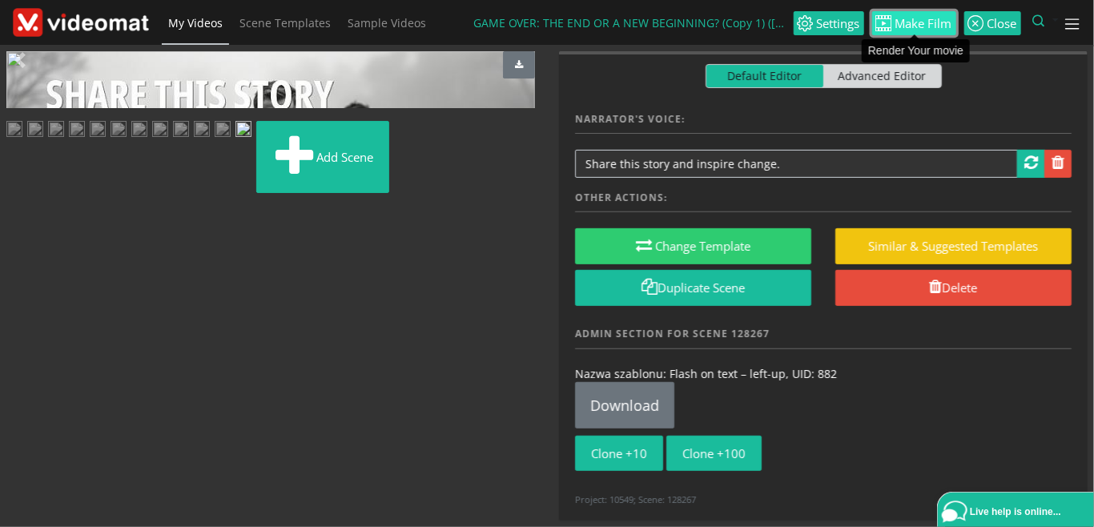
click at [925, 22] on span "Make Film" at bounding box center [922, 24] width 60 height 12
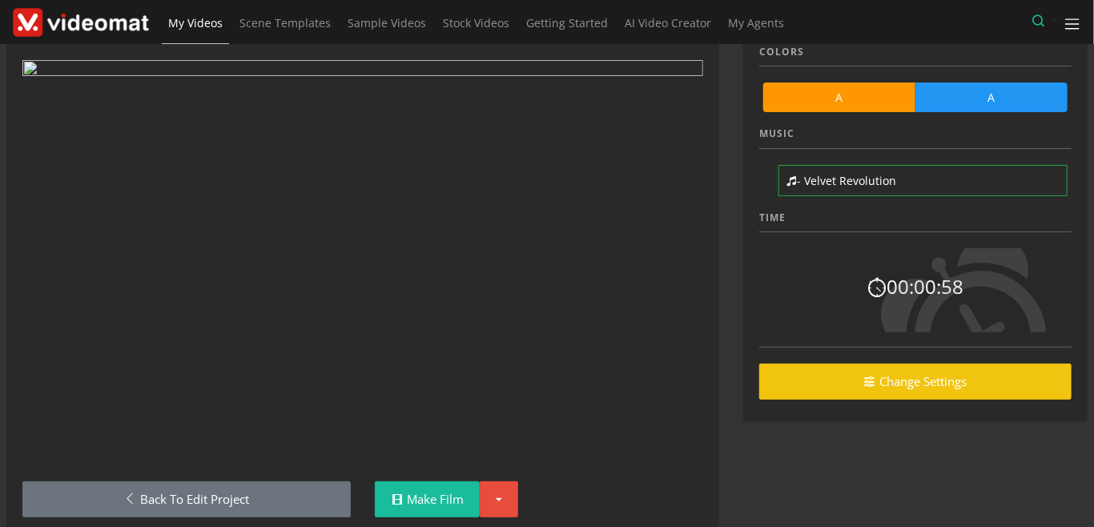
scroll to position [94, 0]
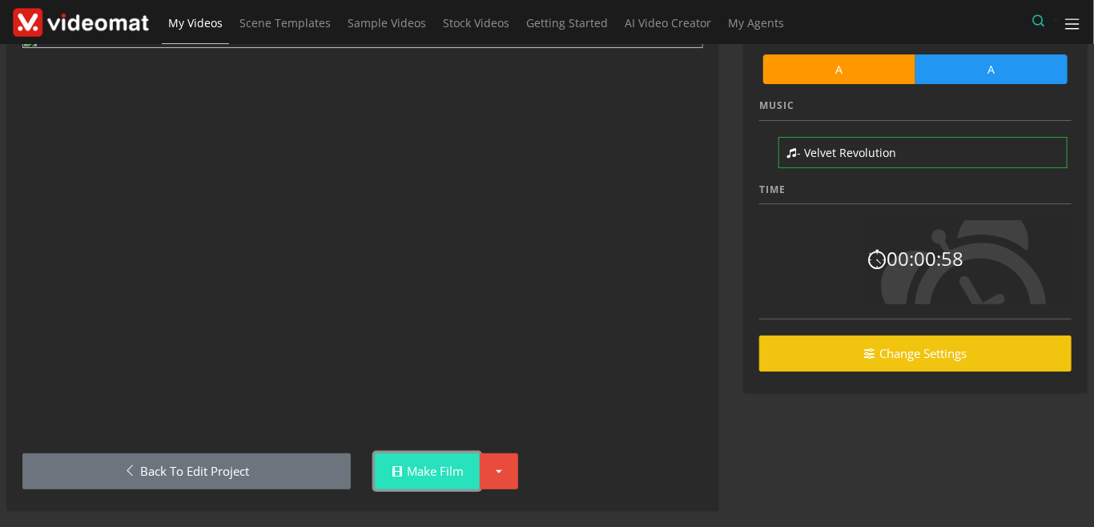
click at [424, 456] on link "Make Film" at bounding box center [427, 471] width 105 height 36
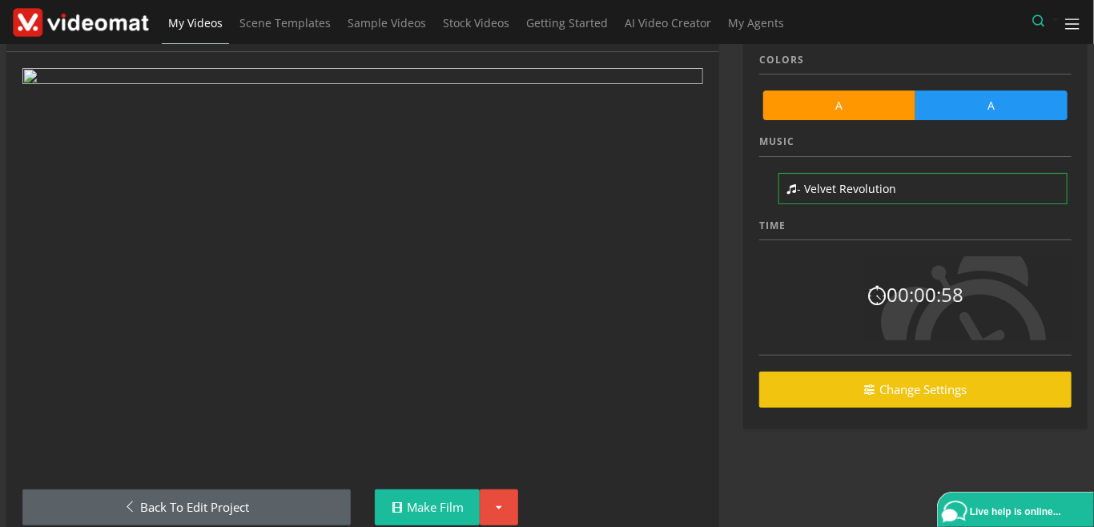
scroll to position [94, 0]
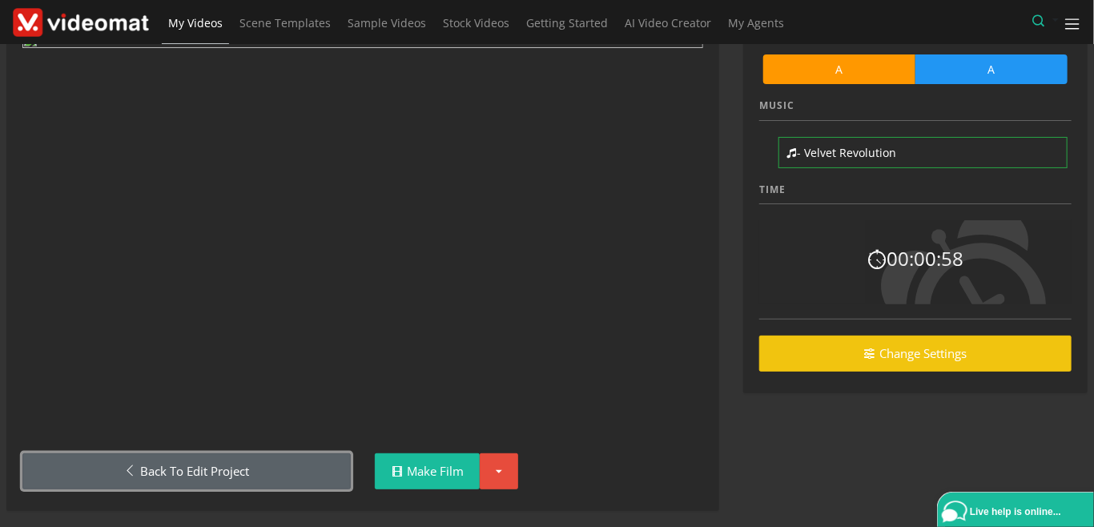
click at [284, 460] on link "Back to Edit Project" at bounding box center [186, 471] width 328 height 36
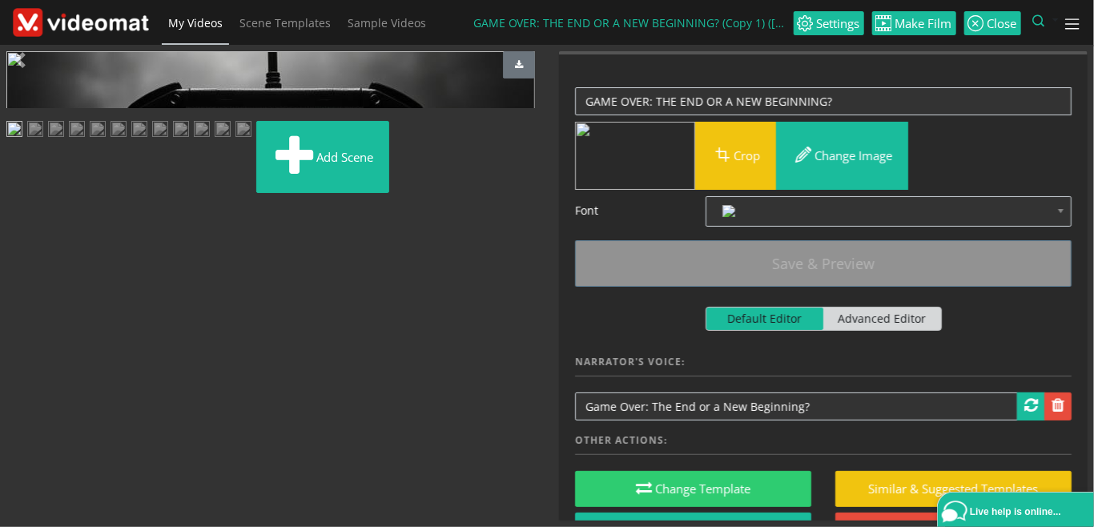
click at [22, 141] on img at bounding box center [14, 131] width 16 height 20
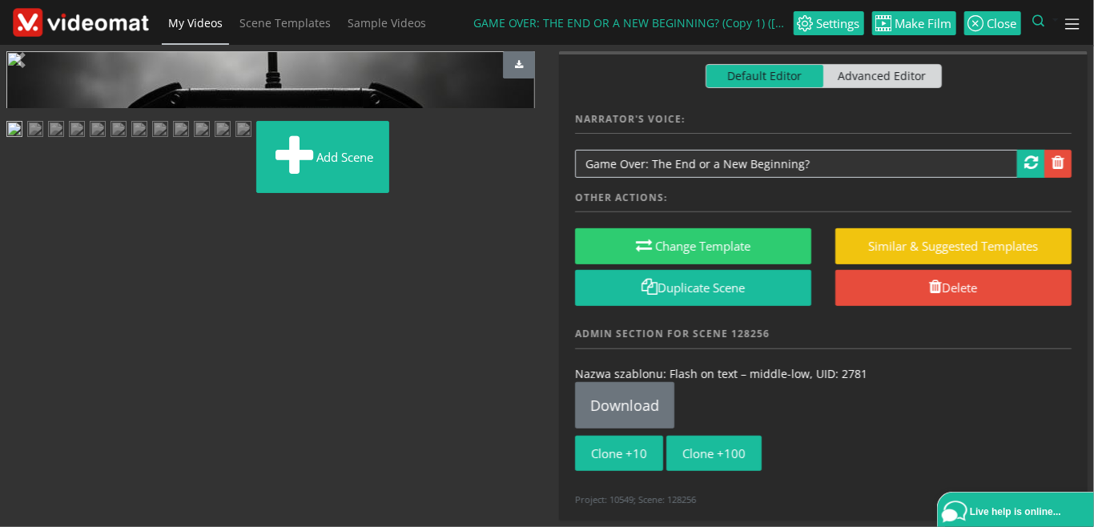
scroll to position [184, 0]
click at [22, 141] on img at bounding box center [14, 131] width 16 height 20
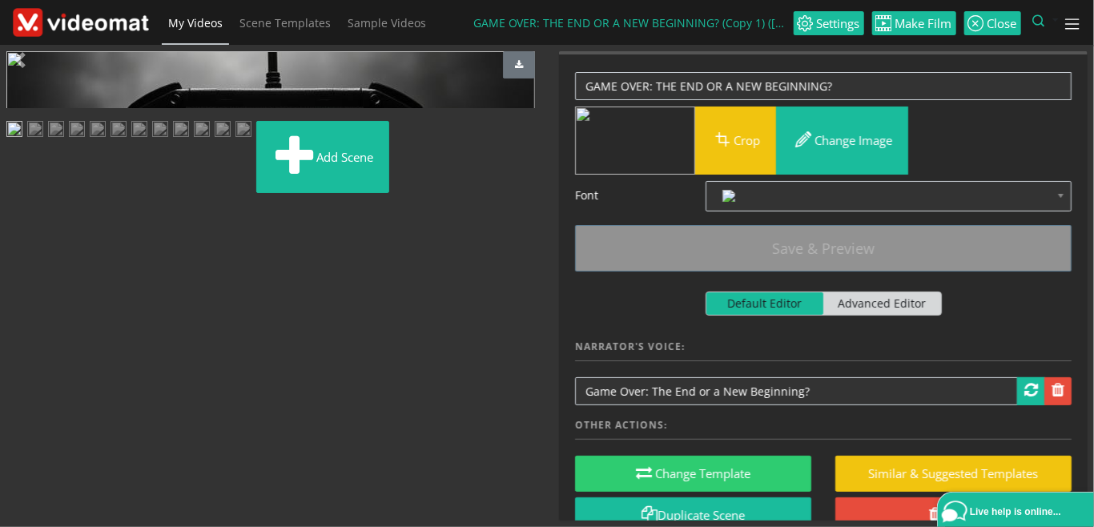
scroll to position [0, 0]
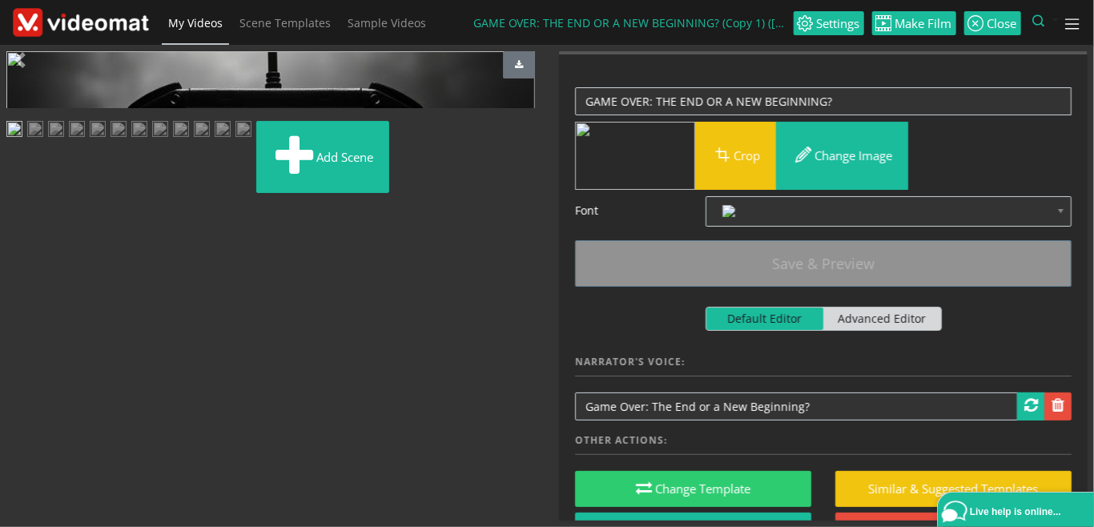
click at [89, 18] on img at bounding box center [81, 23] width 136 height 30
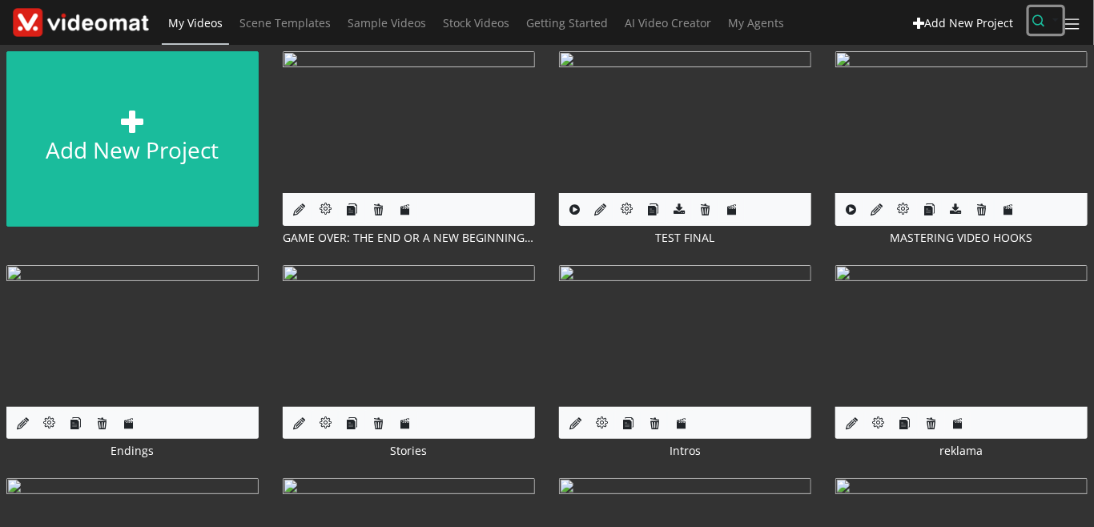
click at [1036, 19] on icon "button" at bounding box center [1039, 20] width 12 height 12
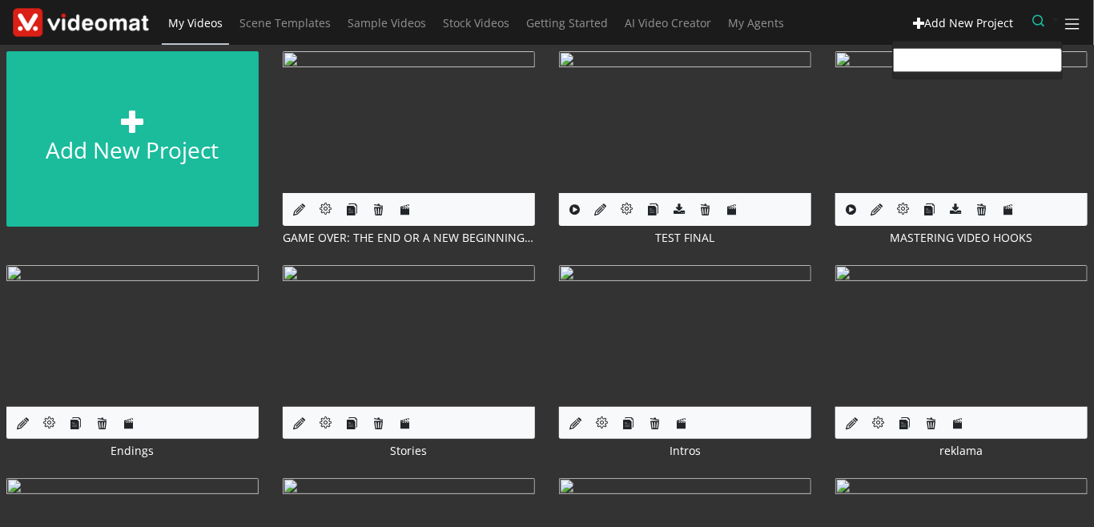
paste input "ecoosa@telkomsa.net"
type input "ecoosa@telkomsa.net"
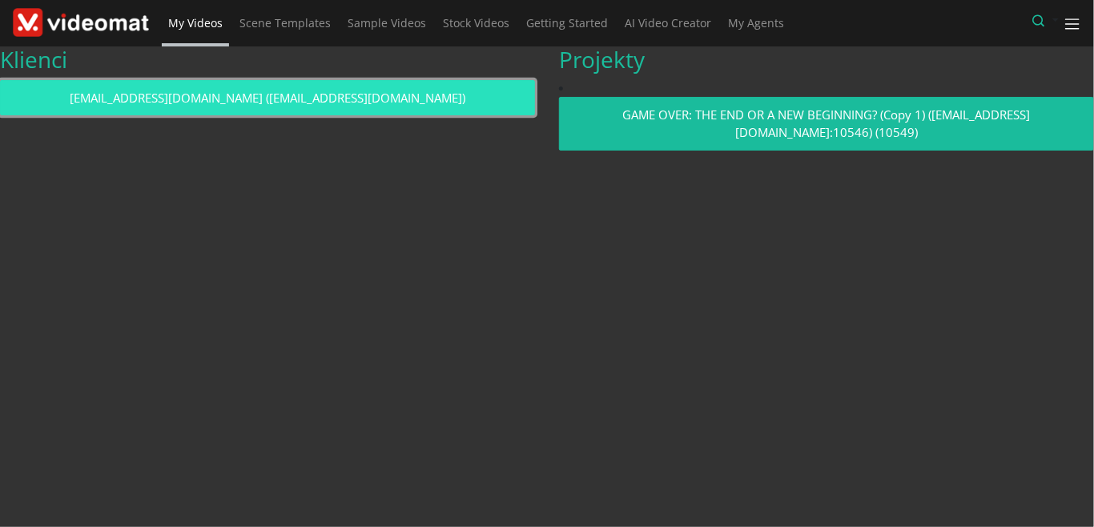
click at [413, 96] on link "[EMAIL_ADDRESS][DOMAIN_NAME] ([EMAIL_ADDRESS][DOMAIN_NAME])" at bounding box center [267, 98] width 535 height 36
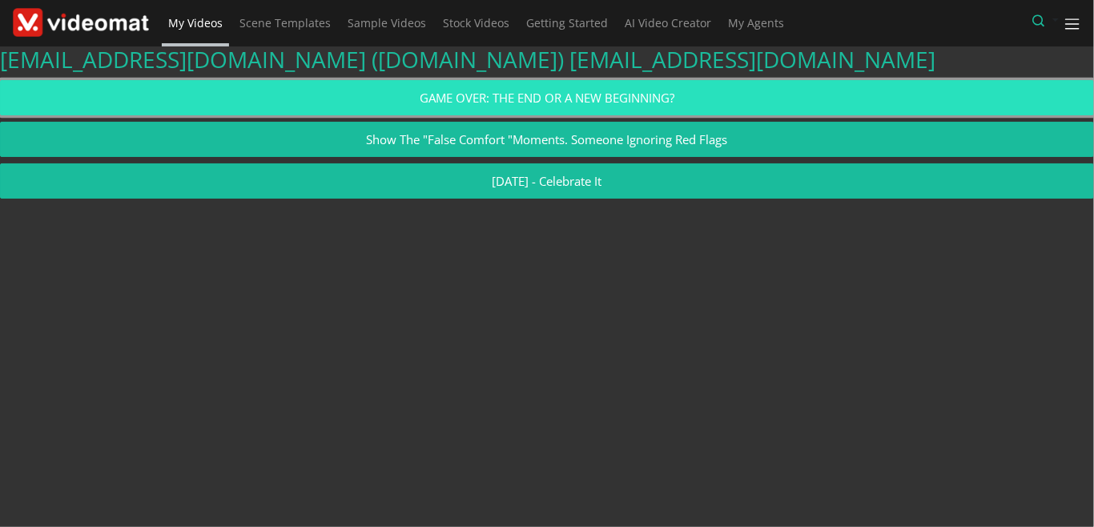
click at [293, 92] on link "GAME OVER: THE END OR A NEW BEGINNING?" at bounding box center [547, 98] width 1094 height 36
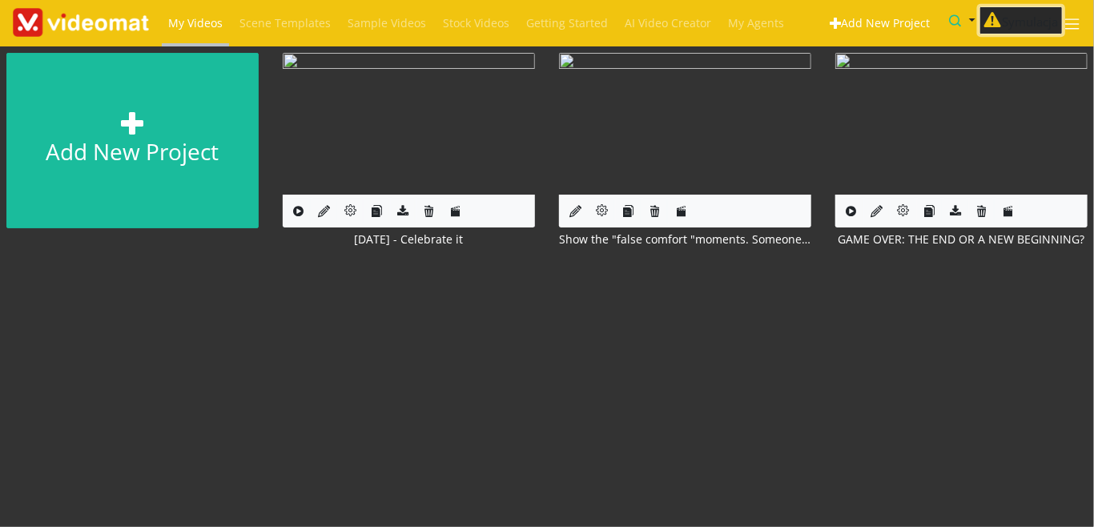
click at [1039, 26] on button "Symulacja" at bounding box center [1020, 20] width 83 height 29
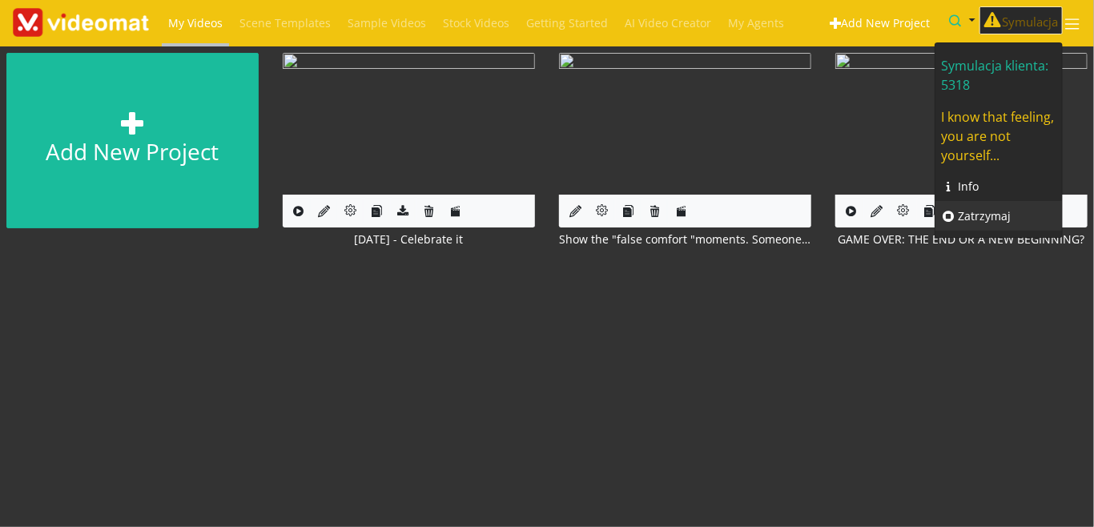
click at [976, 210] on link "Zatrzymaj" at bounding box center [998, 216] width 126 height 30
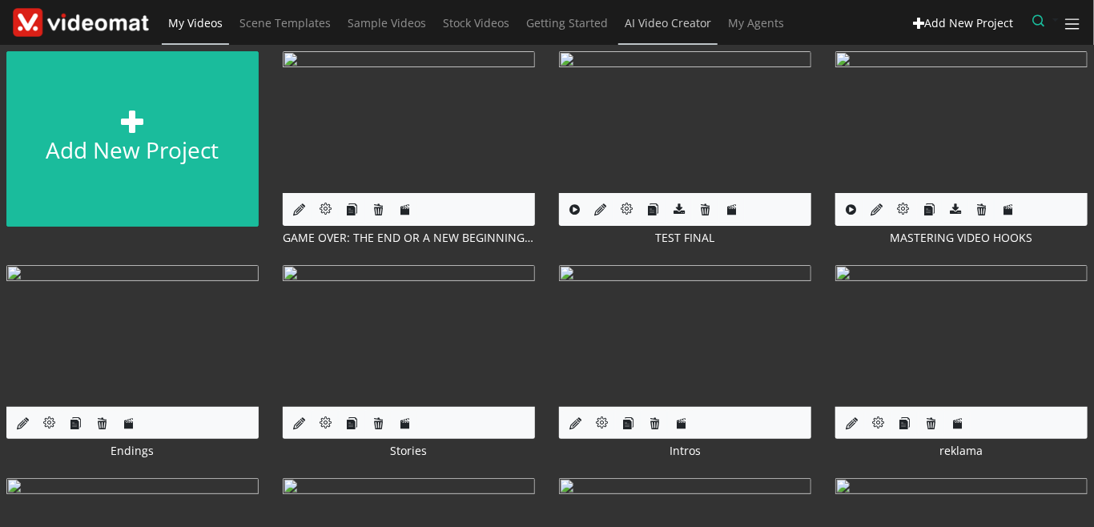
click at [678, 25] on span "AI Video Creator" at bounding box center [667, 22] width 86 height 15
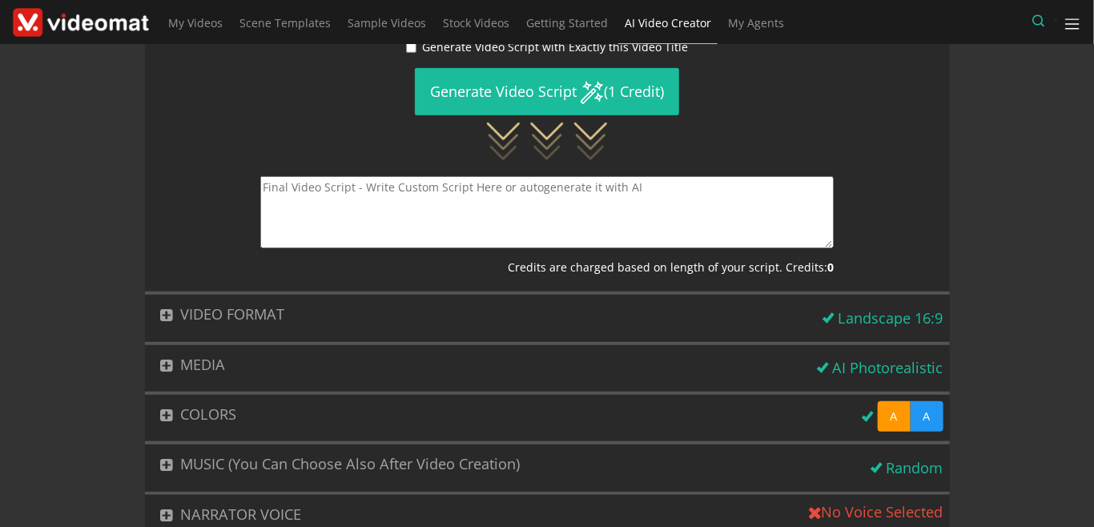
scroll to position [184, 0]
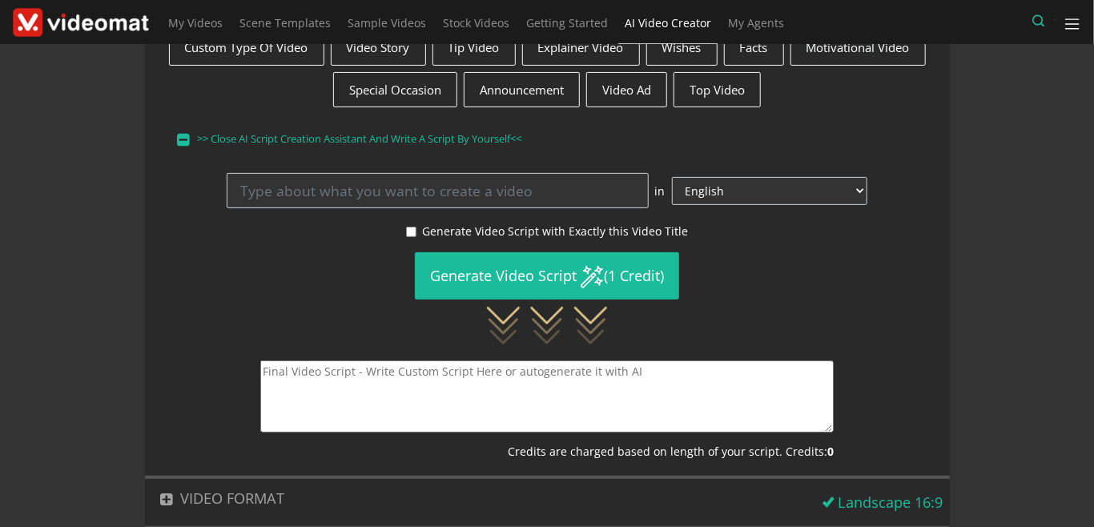
click at [427, 383] on textarea at bounding box center [546, 396] width 573 height 72
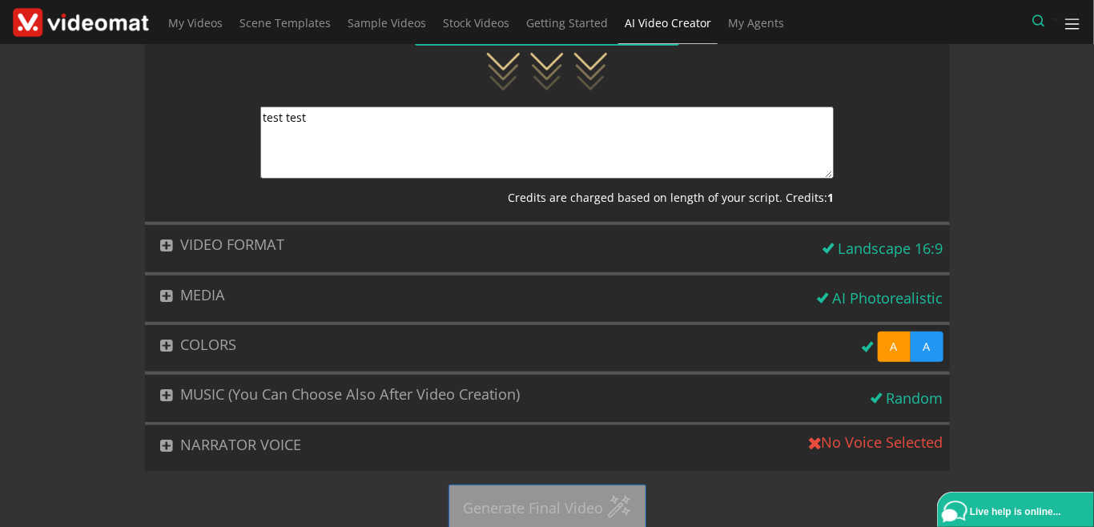
scroll to position [449, 0]
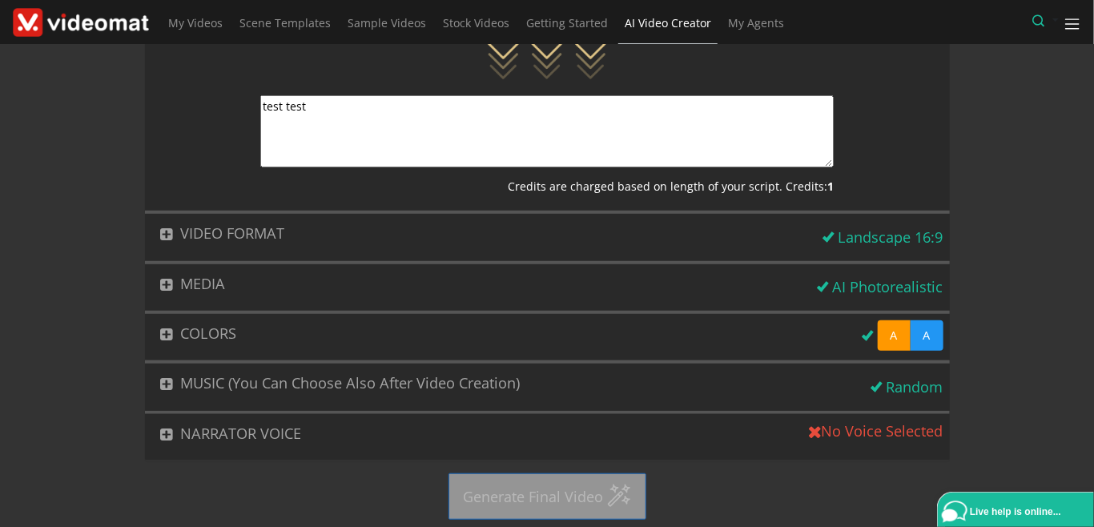
type textarea "test test"
click at [252, 279] on button "MEDIA" at bounding box center [478, 283] width 666 height 39
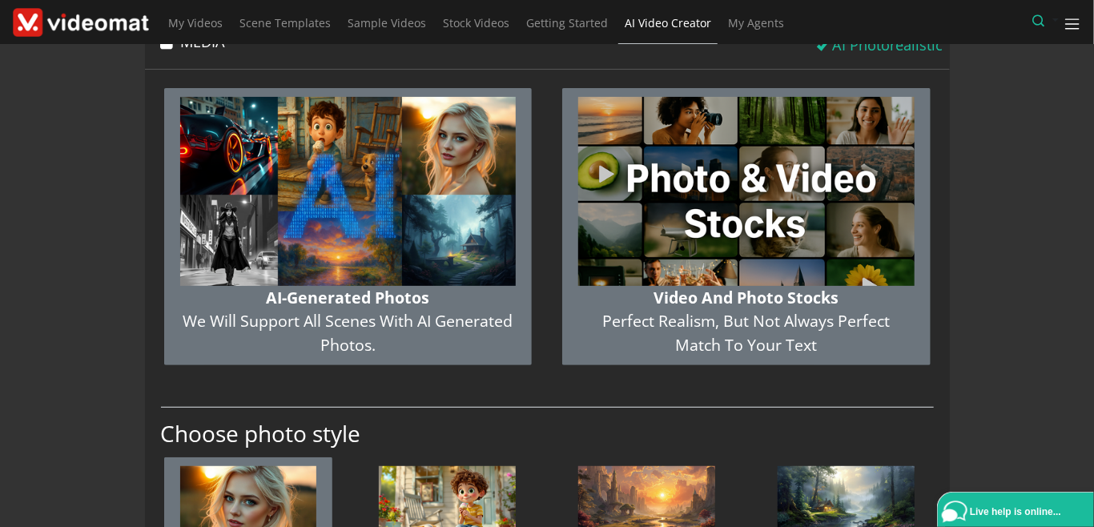
scroll to position [146, 0]
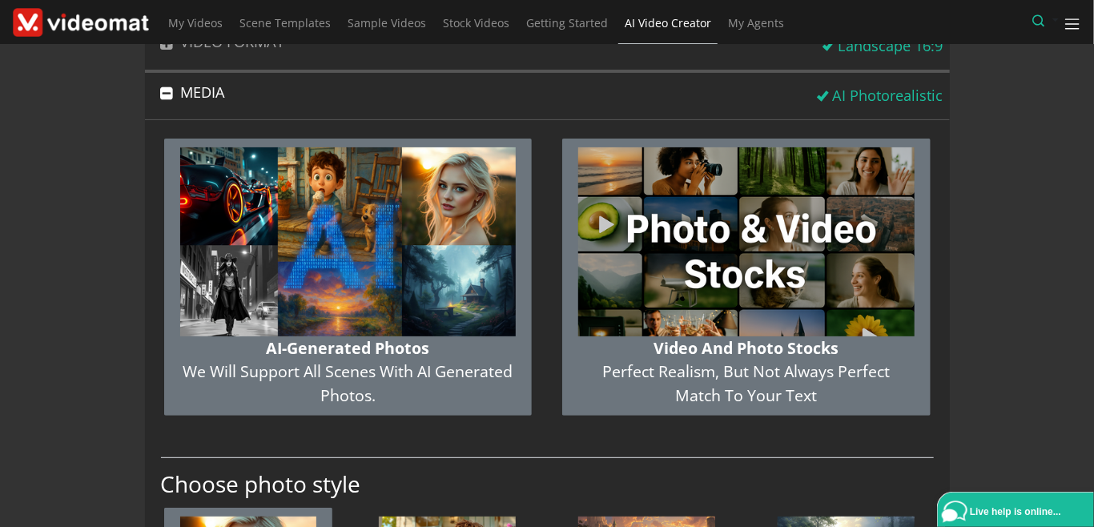
click at [675, 299] on img "button" at bounding box center [746, 241] width 336 height 189
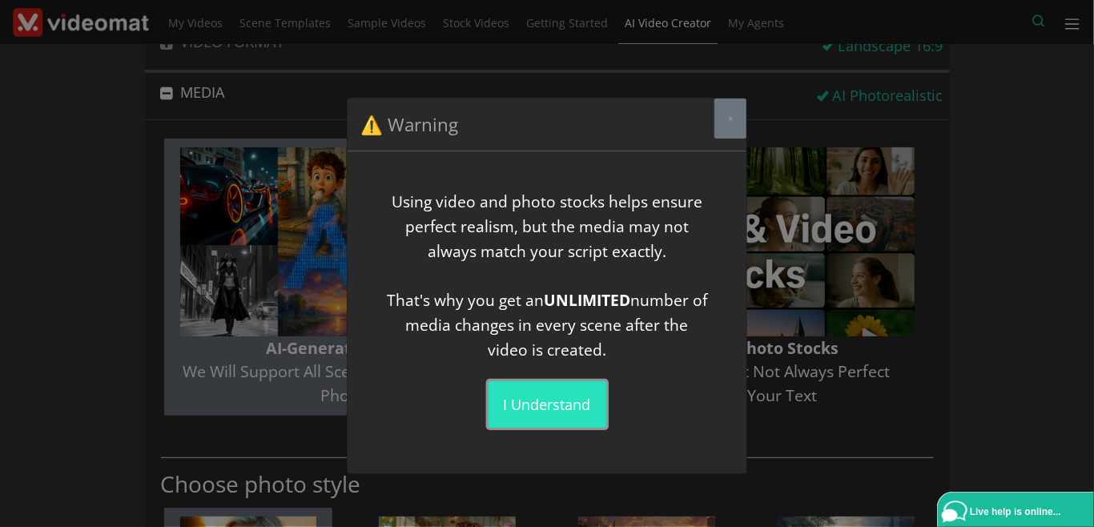
click at [556, 409] on button "I understand" at bounding box center [547, 404] width 118 height 46
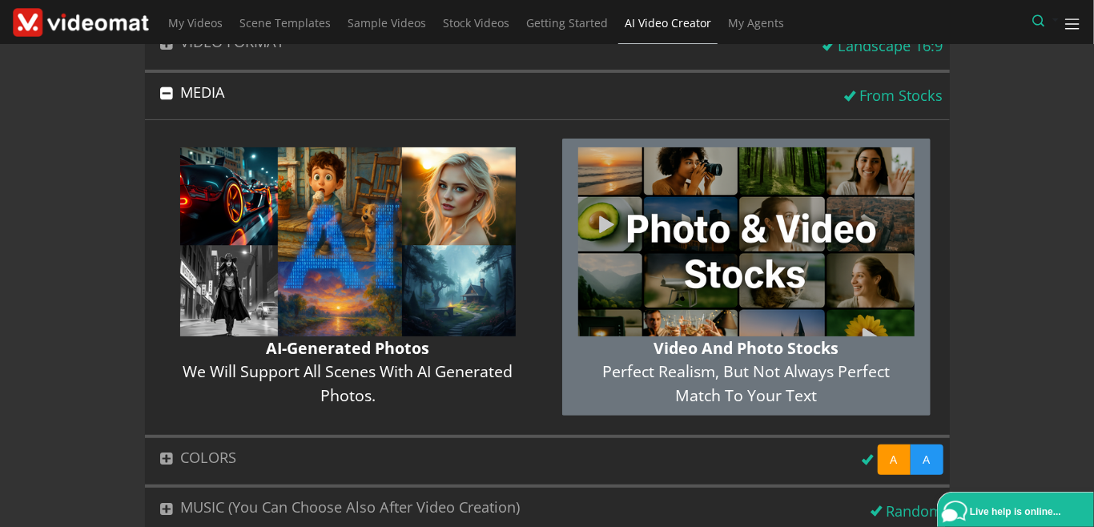
click at [207, 97] on button "MEDIA" at bounding box center [491, 92] width 693 height 39
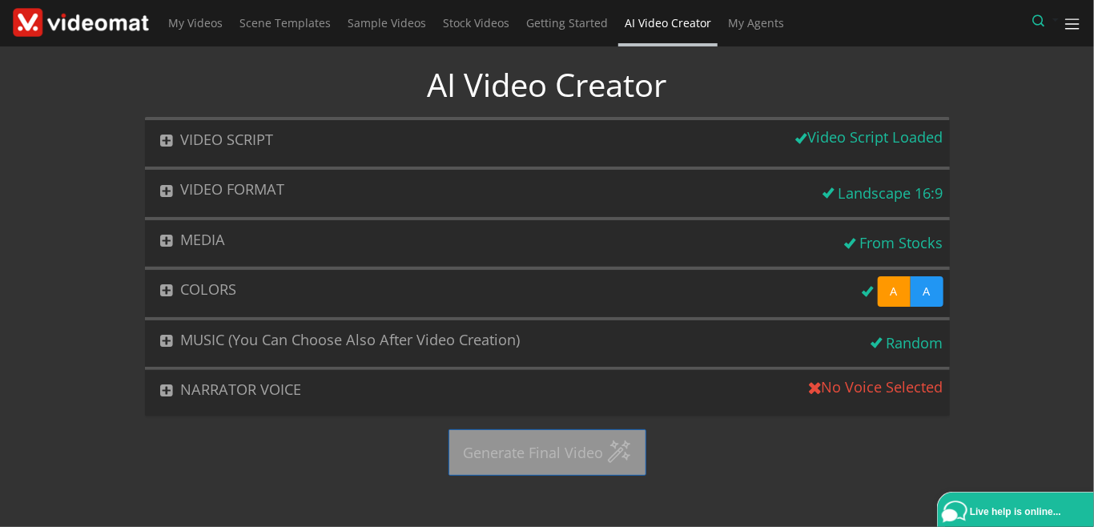
scroll to position [0, 0]
click at [274, 341] on button "MUSIC (You can choose also after video creation)" at bounding box center [505, 339] width 720 height 39
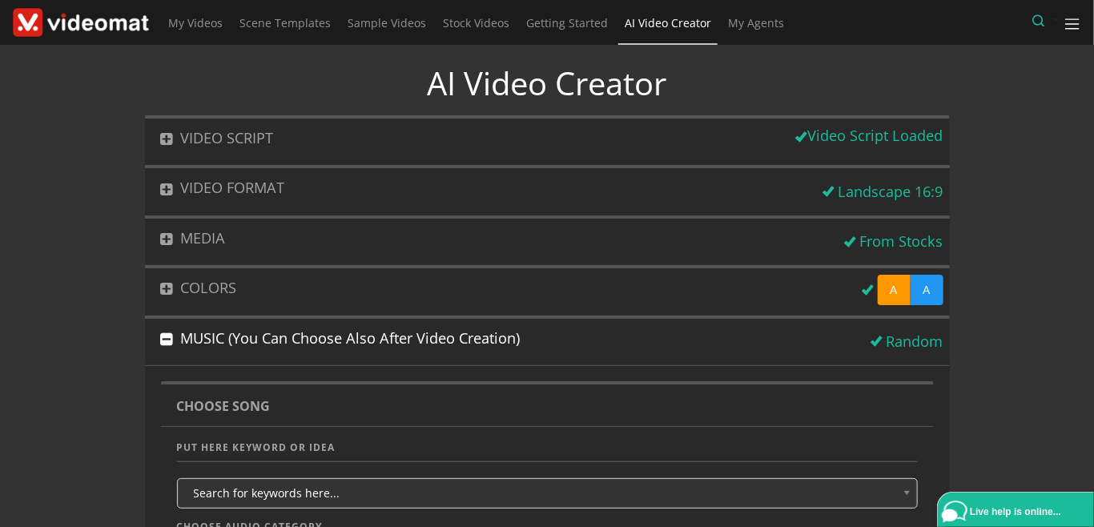
click at [274, 341] on button "MUSIC (You can choose also after video creation)" at bounding box center [505, 338] width 720 height 39
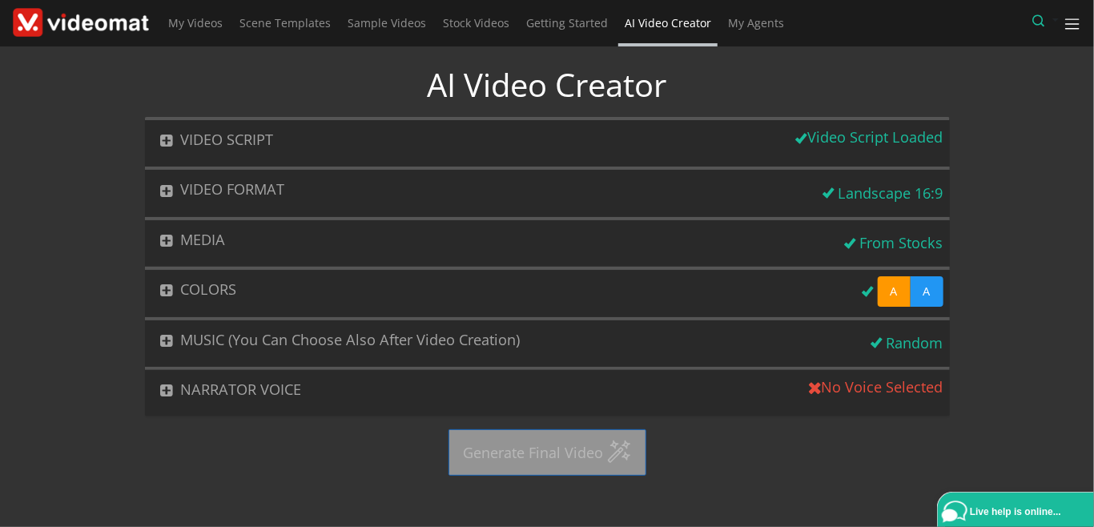
click at [259, 388] on button "NARRATOR VOICE" at bounding box center [474, 389] width 658 height 39
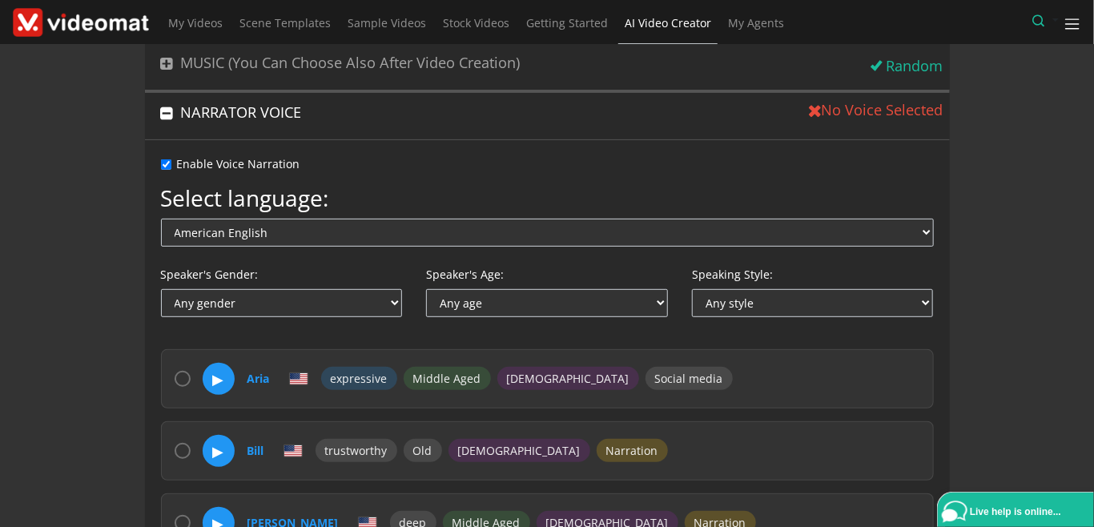
scroll to position [368, 0]
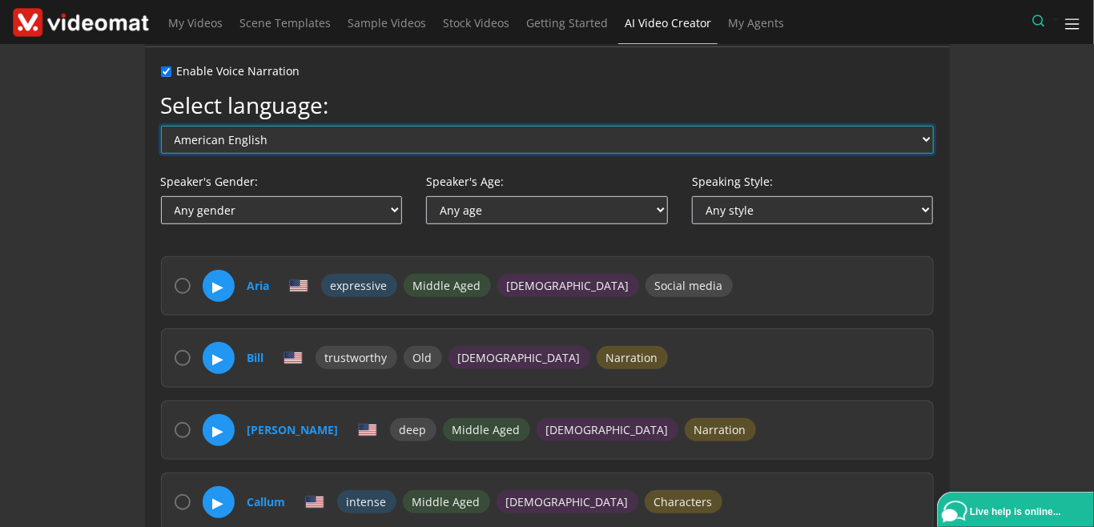
click at [161, 126] on select "American English Australian English British English Arabic Chinese Czech Danish…" at bounding box center [547, 140] width 773 height 28
select select "en-AU"
click option "Australian English" at bounding box center [0, 0] width 0 height 0
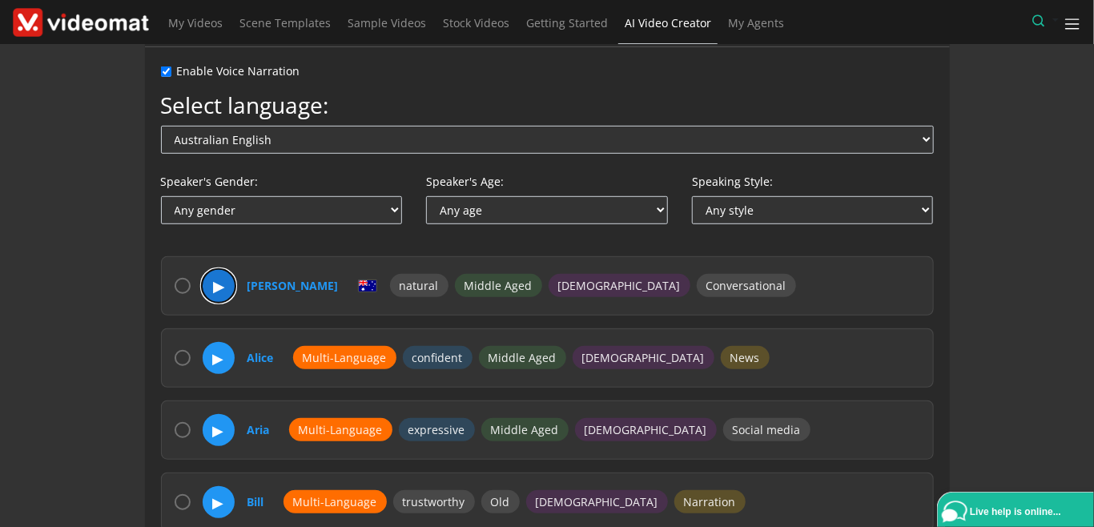
click at [215, 283] on button "▶" at bounding box center [219, 286] width 34 height 34
click at [215, 283] on button "⏸" at bounding box center [219, 286] width 34 height 34
click at [217, 359] on button "▶" at bounding box center [219, 358] width 34 height 34
click at [217, 359] on button "⏸" at bounding box center [219, 358] width 34 height 34
click at [222, 427] on button "▶" at bounding box center [219, 430] width 34 height 34
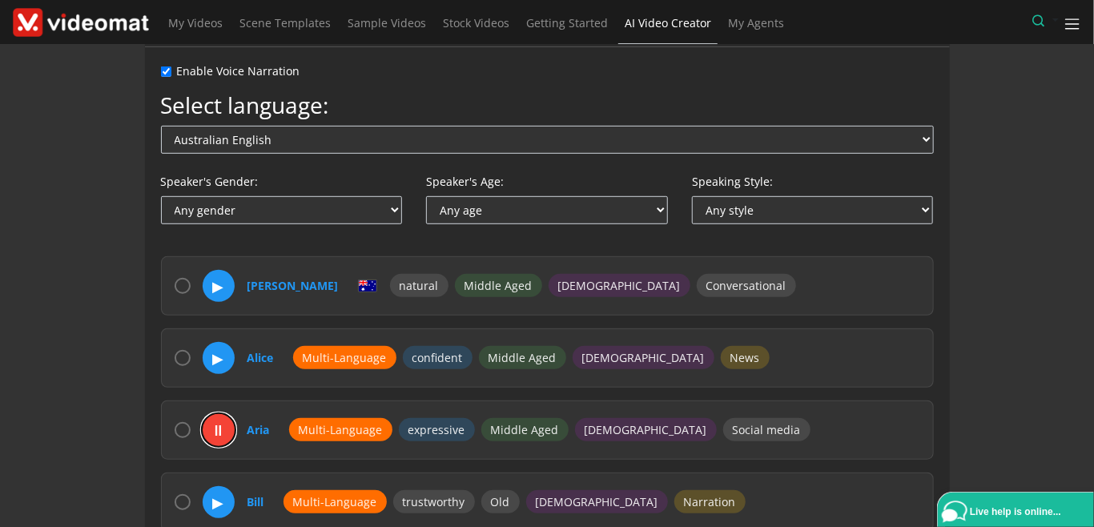
click at [222, 427] on button "⏸" at bounding box center [219, 430] width 34 height 34
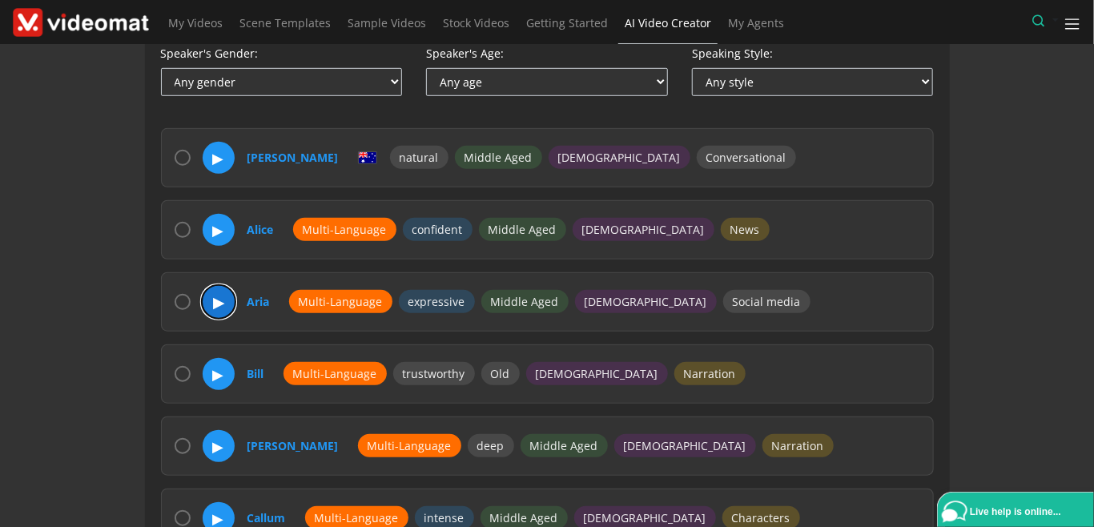
scroll to position [553, 0]
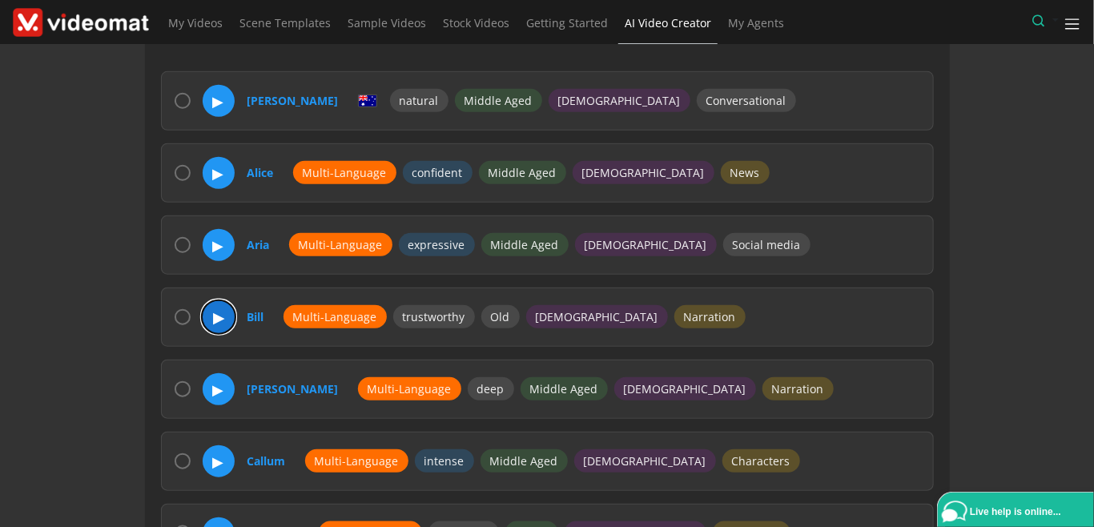
click at [225, 316] on button "▶" at bounding box center [219, 317] width 34 height 34
click at [225, 316] on button "⏸" at bounding box center [219, 317] width 34 height 34
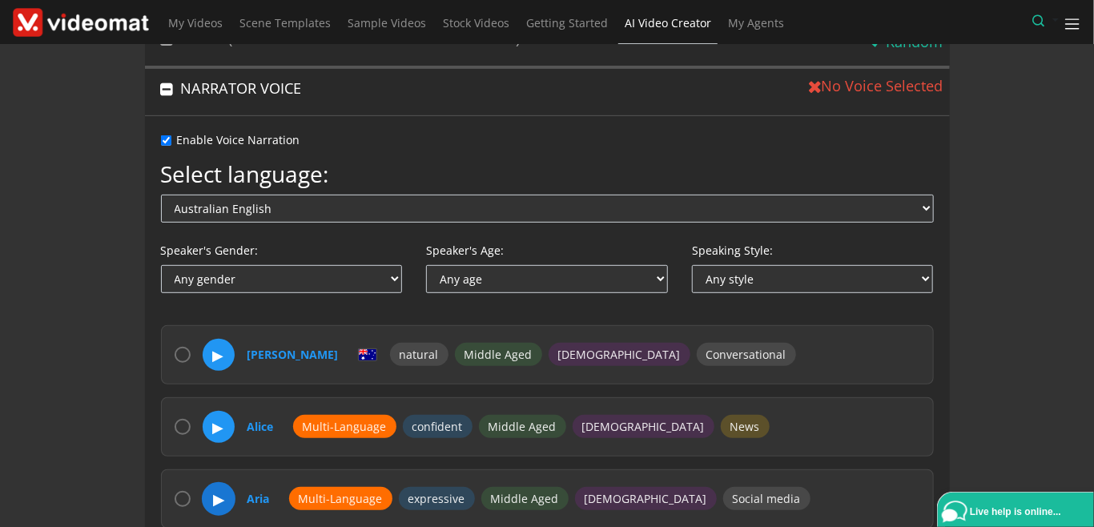
scroll to position [368, 0]
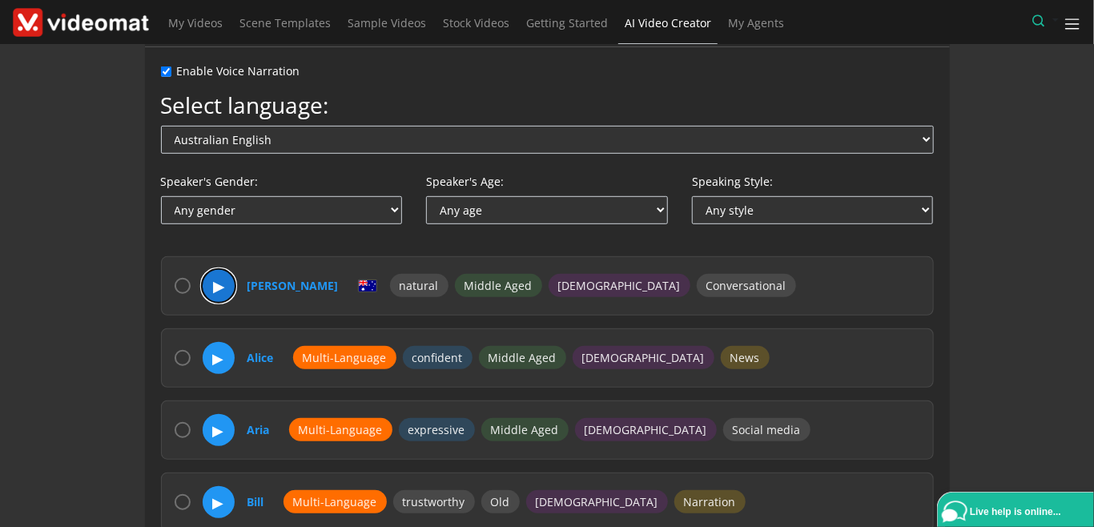
click at [216, 283] on button "▶" at bounding box center [219, 286] width 34 height 34
click at [216, 283] on button "⏸" at bounding box center [219, 286] width 34 height 34
click at [216, 283] on button "▶" at bounding box center [219, 286] width 34 height 34
click at [216, 283] on button "⏸" at bounding box center [219, 286] width 34 height 34
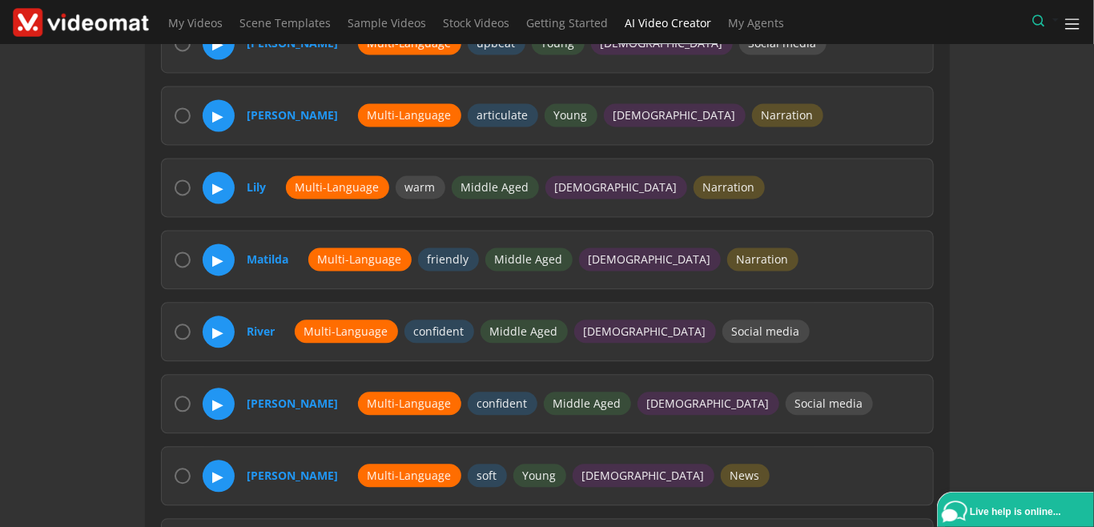
scroll to position [1618, 0]
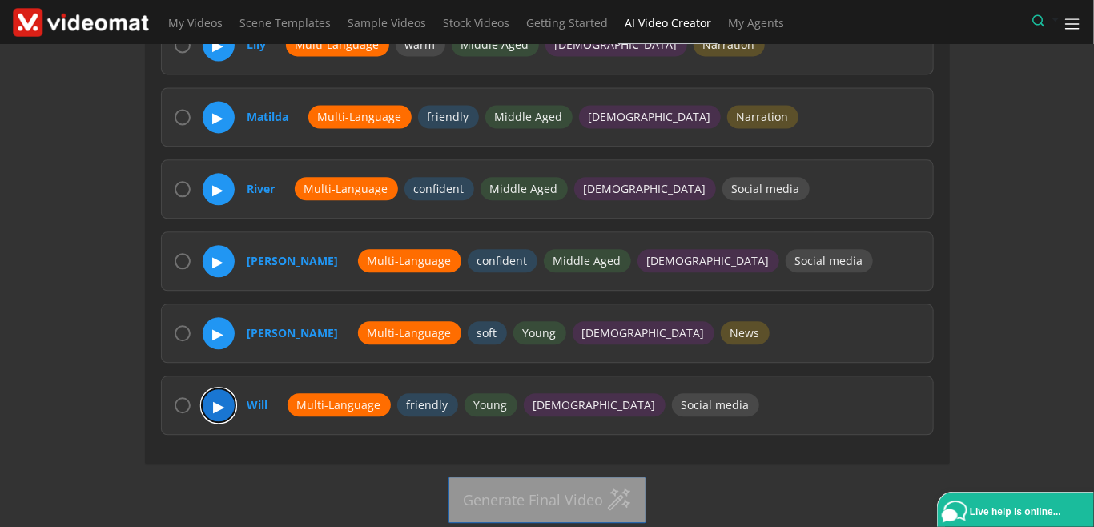
click at [221, 398] on button "▶" at bounding box center [219, 405] width 34 height 34
click at [221, 398] on button "⏸" at bounding box center [219, 405] width 34 height 34
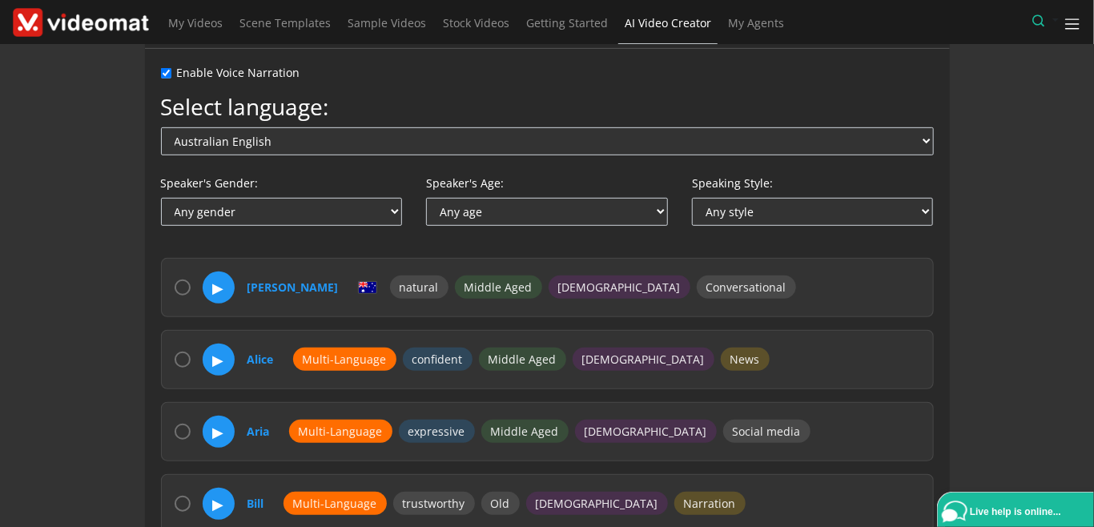
scroll to position [368, 0]
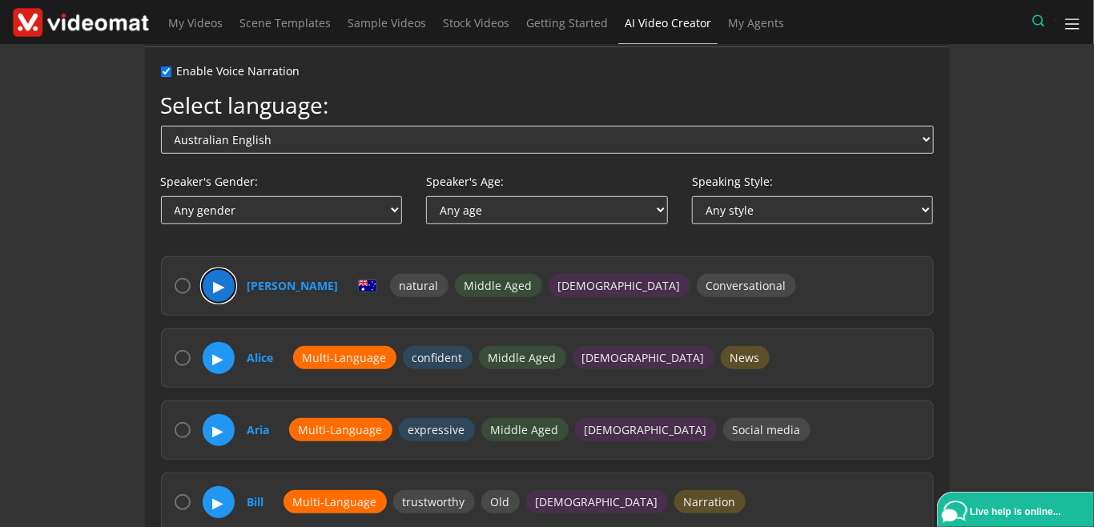
click at [217, 287] on button "▶" at bounding box center [219, 286] width 34 height 34
click at [180, 283] on input "radio" at bounding box center [183, 286] width 16 height 16
radio input "true"
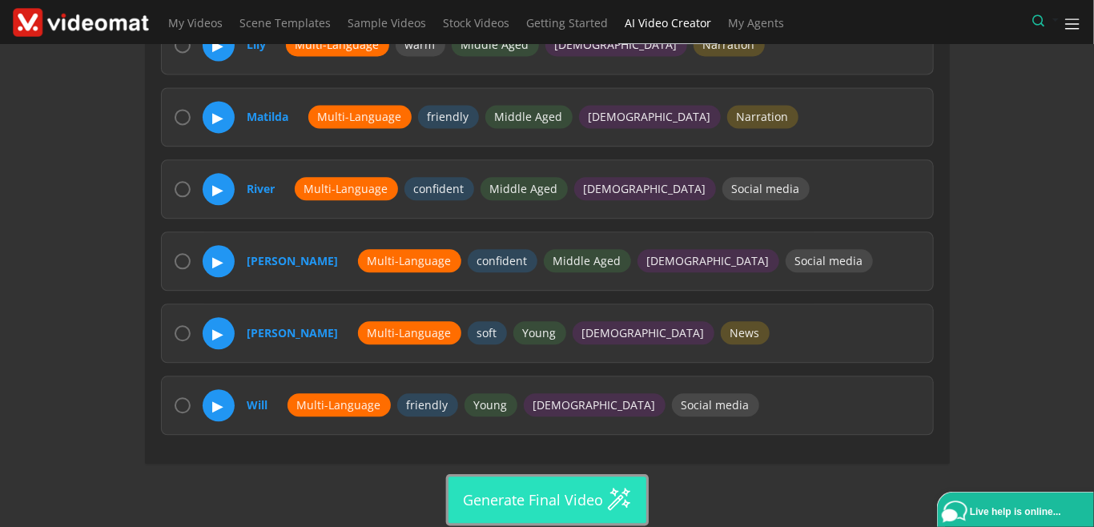
click at [532, 488] on button "Generate Final Video" at bounding box center [547, 499] width 198 height 46
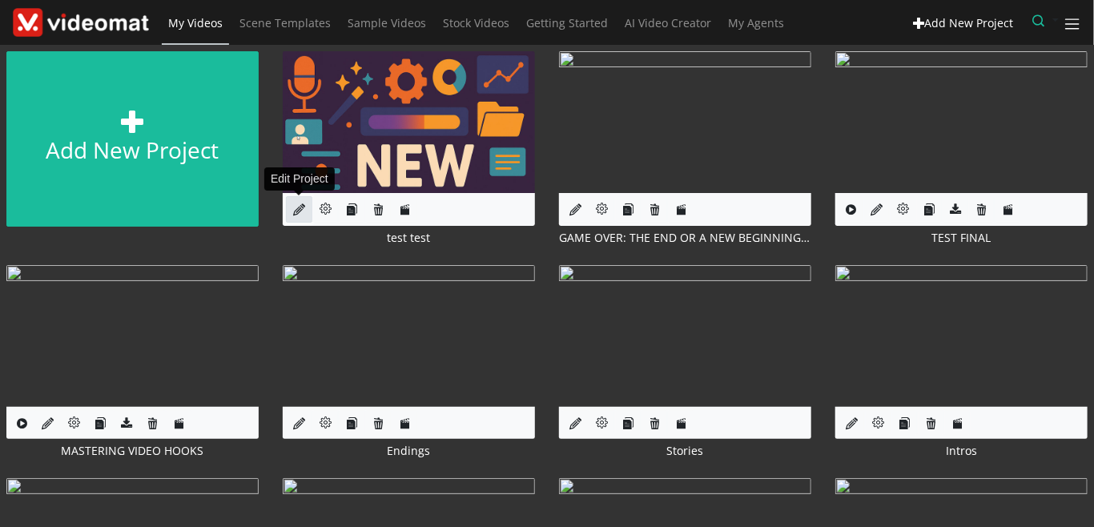
click at [297, 214] on icon at bounding box center [299, 209] width 12 height 12
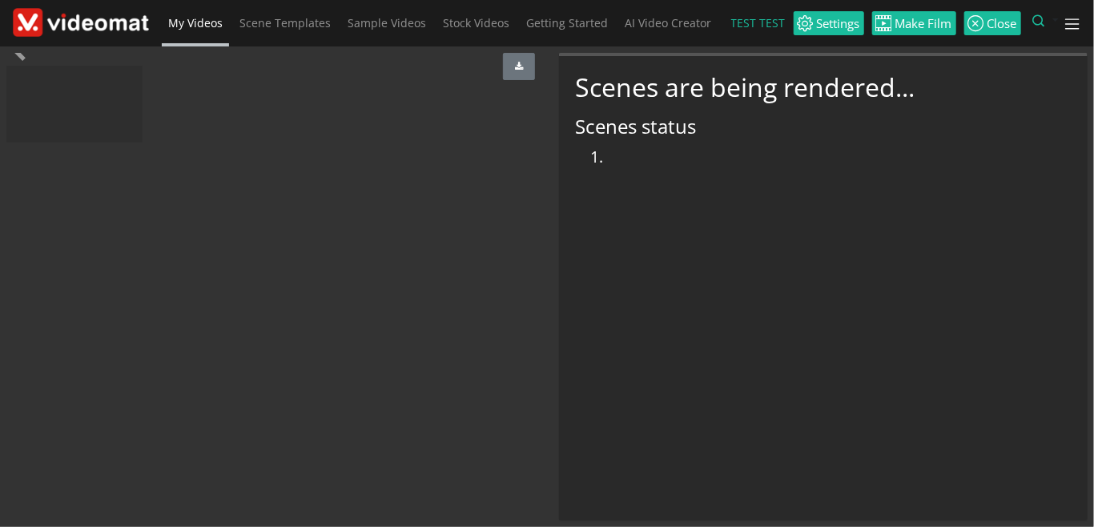
click at [199, 21] on span "My Videos" at bounding box center [195, 22] width 54 height 15
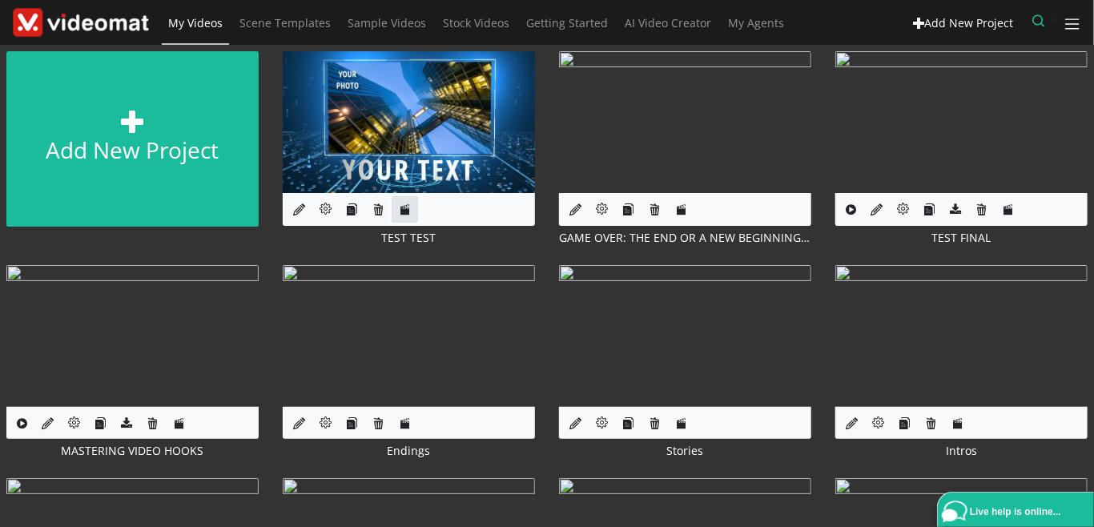
click at [402, 207] on icon at bounding box center [405, 209] width 12 height 12
